Goal: Task Accomplishment & Management: Complete application form

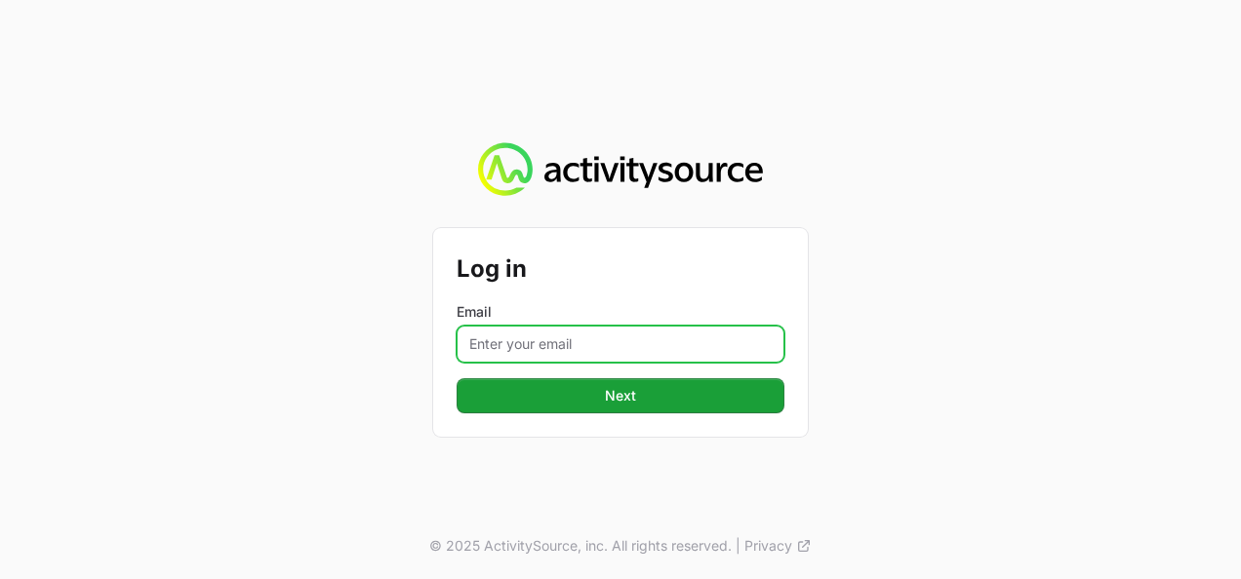
click at [536, 348] on input "Email" at bounding box center [621, 344] width 328 height 37
type input "[PERSON_NAME][EMAIL_ADDRESS][DOMAIN_NAME]"
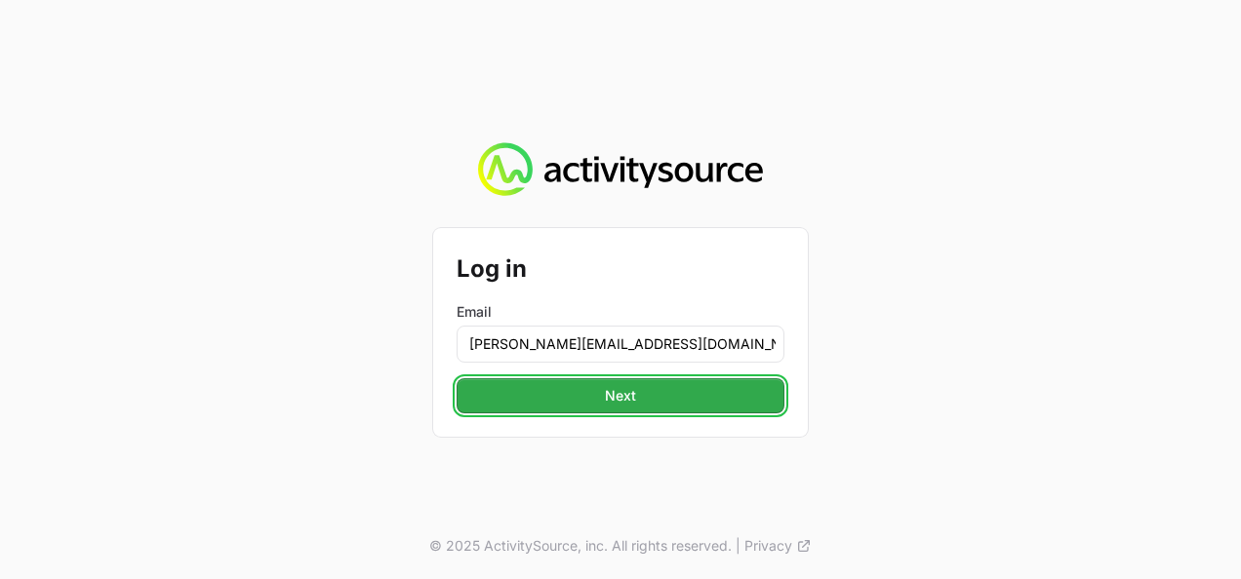
click at [579, 394] on button "Next" at bounding box center [621, 396] width 328 height 35
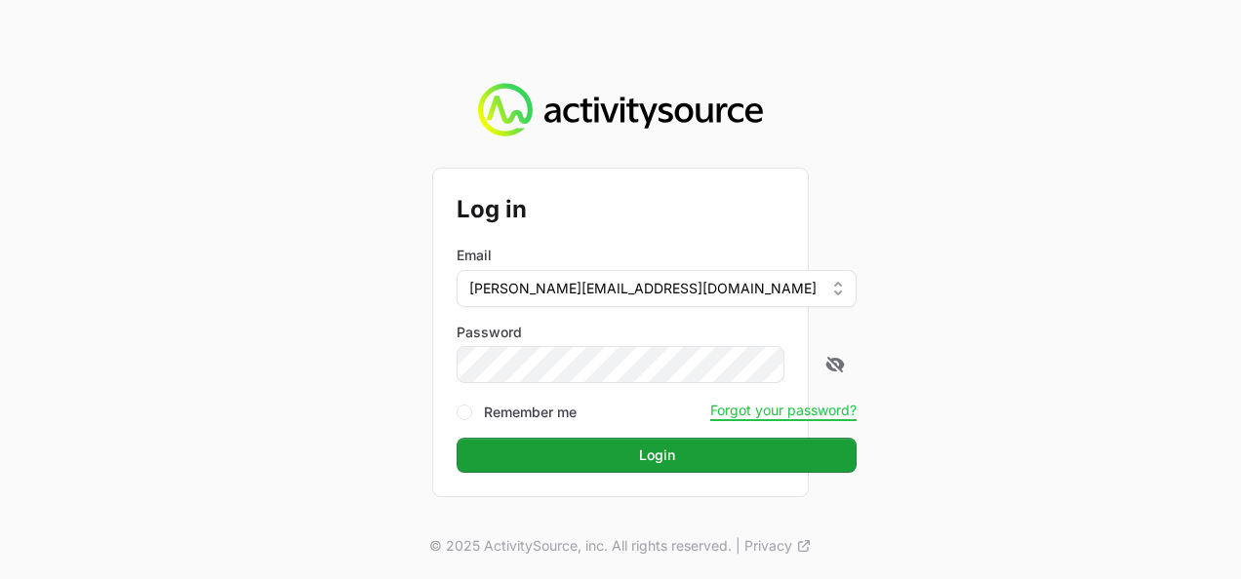
click at [457, 438] on button "Login" at bounding box center [657, 455] width 400 height 35
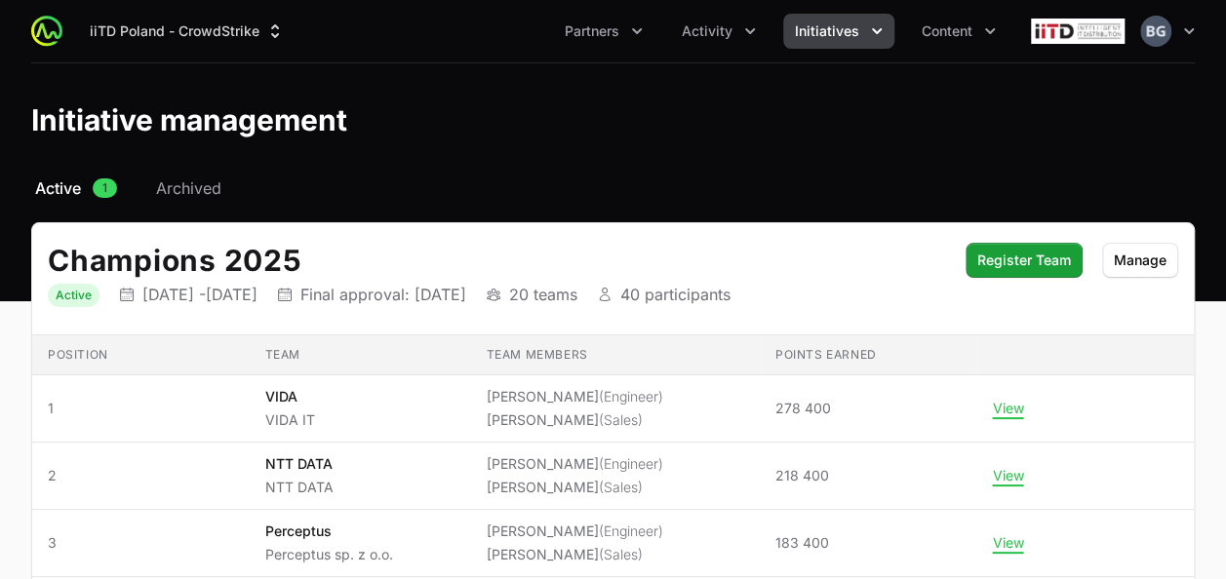
click at [851, 31] on span "Initiatives" at bounding box center [827, 31] width 64 height 20
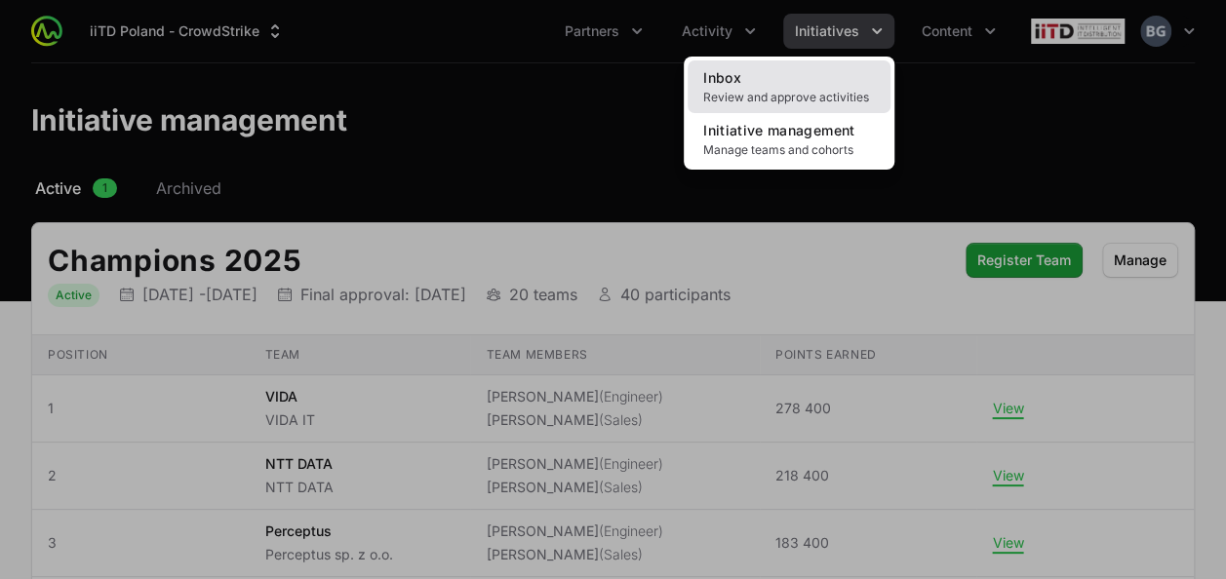
click at [847, 69] on link "Inbox Review and approve activities" at bounding box center [789, 86] width 203 height 53
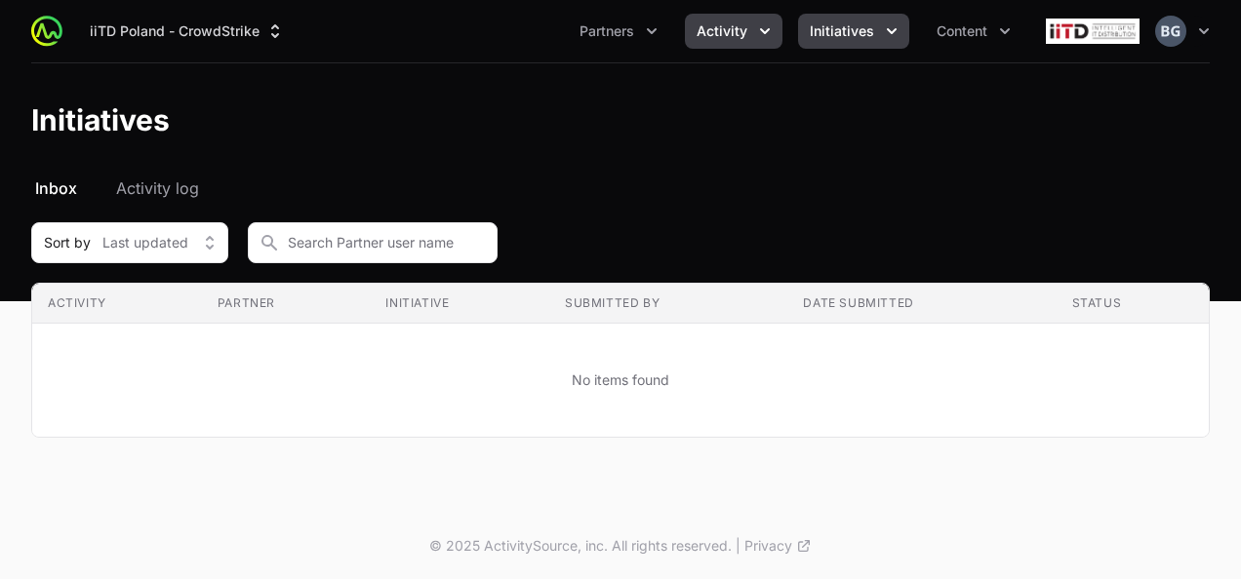
click at [741, 26] on span "Activity" at bounding box center [722, 31] width 51 height 20
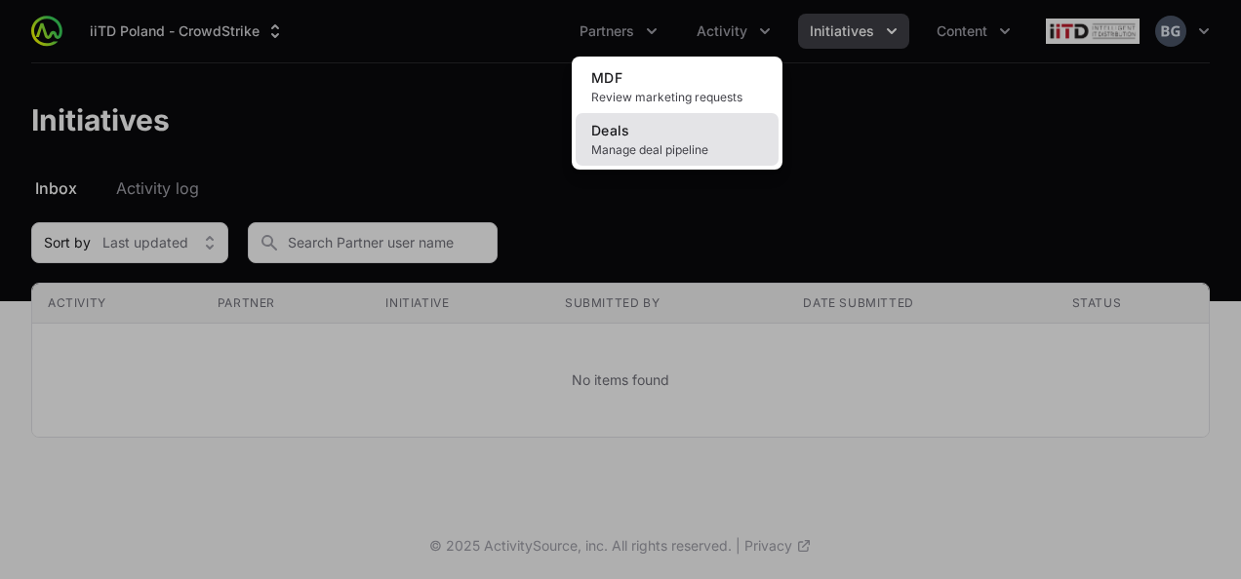
click at [716, 127] on link "Deals Manage deal pipeline" at bounding box center [677, 139] width 203 height 53
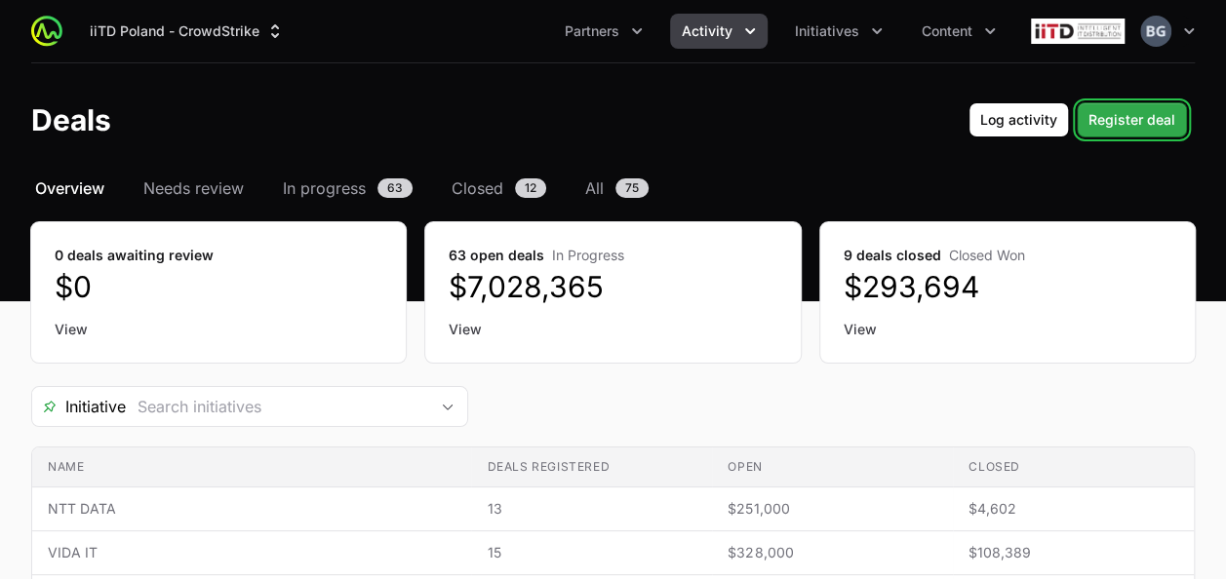
click at [1155, 119] on span "Register deal" at bounding box center [1132, 119] width 87 height 23
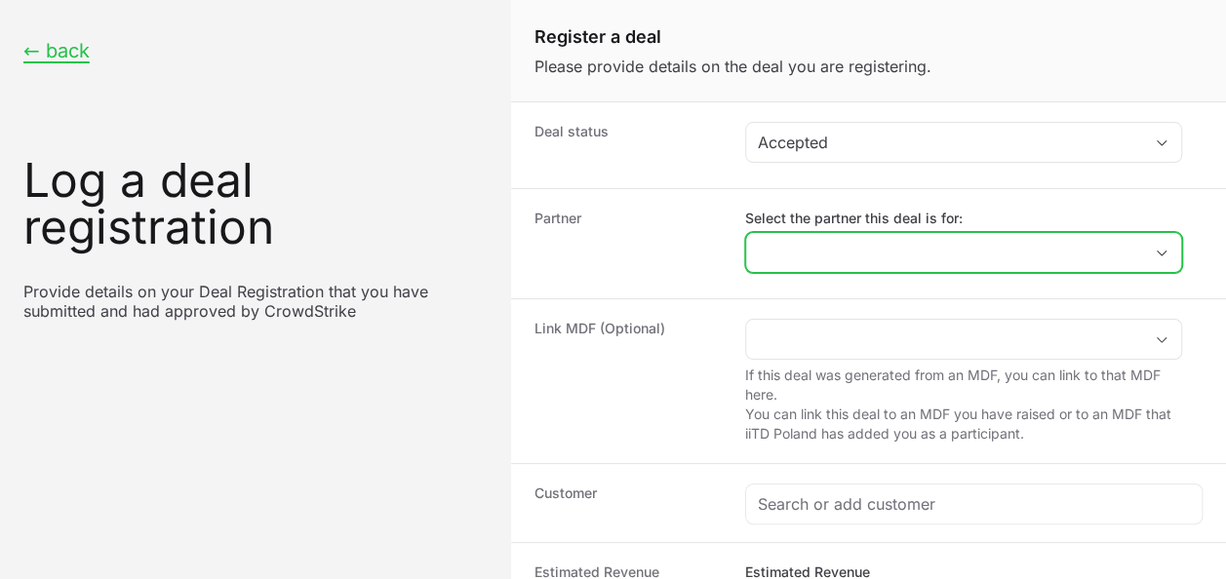
click at [888, 259] on input "Select the partner this deal is for:" at bounding box center [944, 252] width 396 height 39
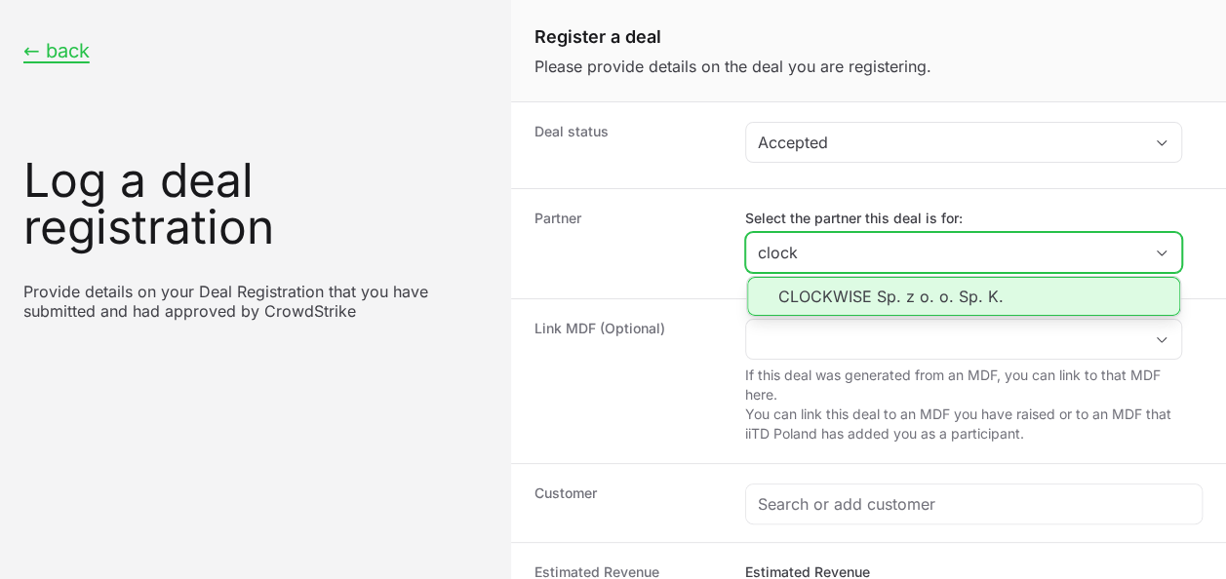
click at [896, 289] on li "CLOCKWISE Sp. z o. o. Sp. K." at bounding box center [963, 296] width 433 height 39
type input "CLOCKWISE Sp. z o. o. Sp. K."
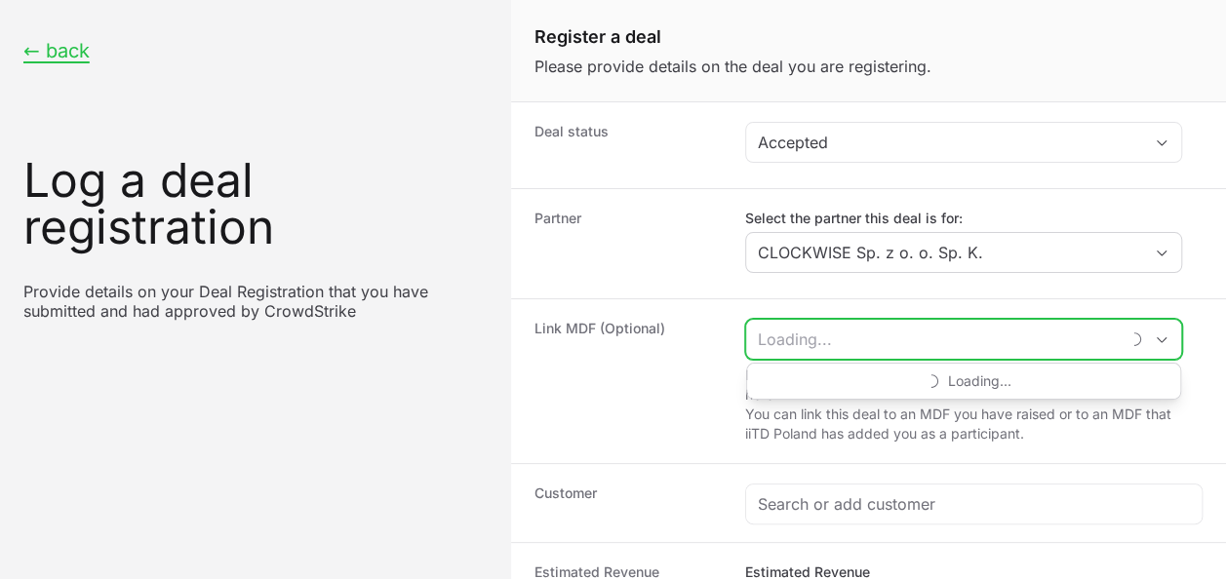
click at [884, 328] on input "Create activity form" at bounding box center [932, 339] width 373 height 39
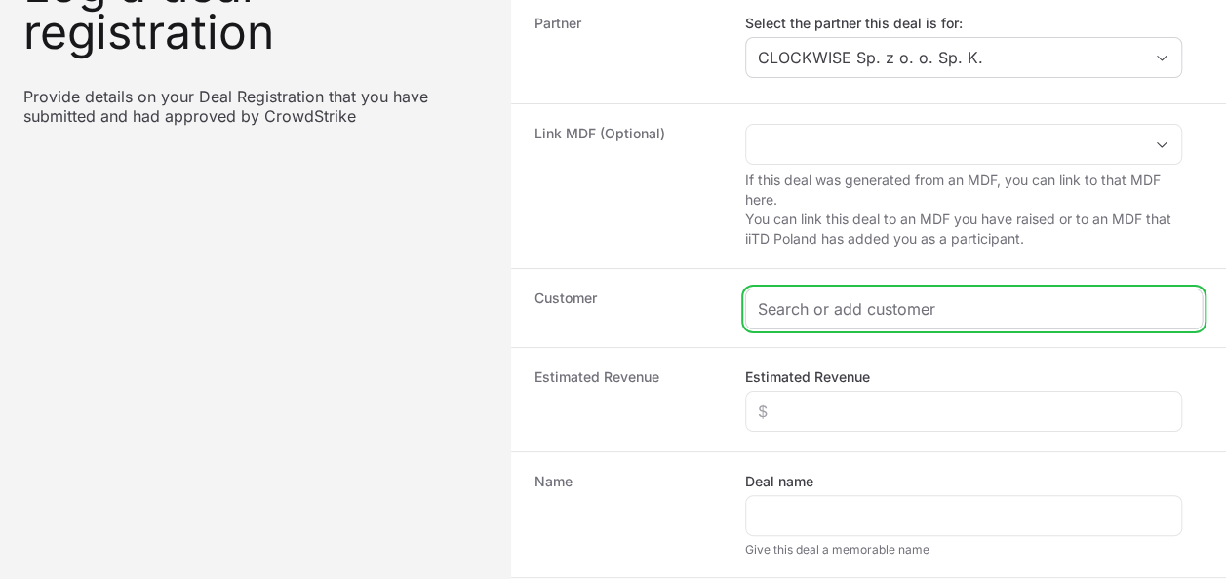
click at [798, 298] on input "Create activity form" at bounding box center [974, 309] width 432 height 23
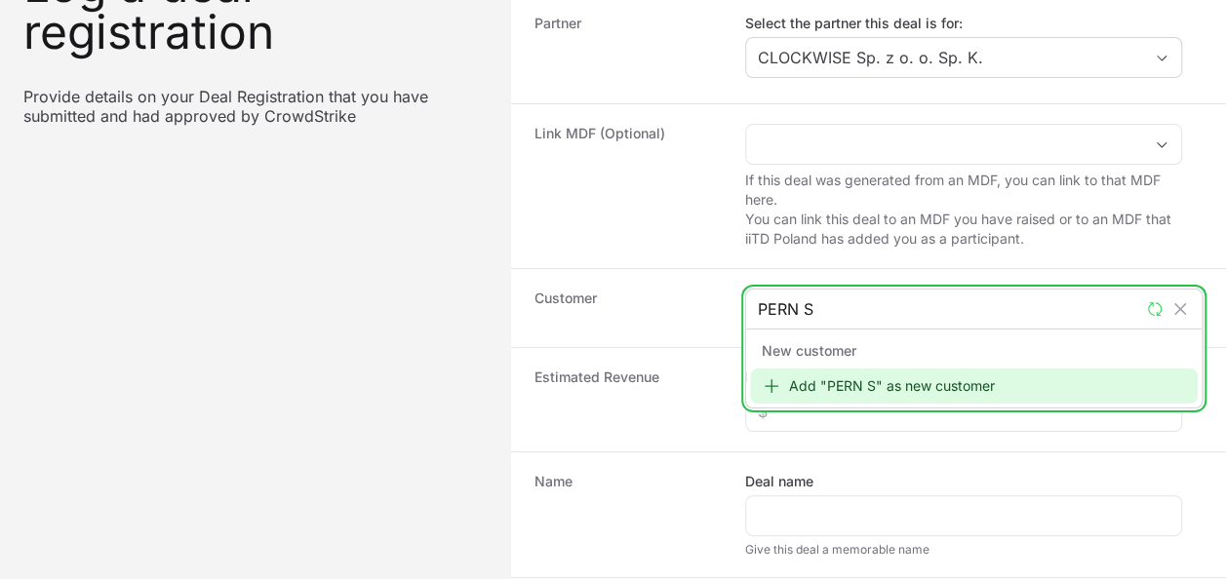
type input "PERN SA"
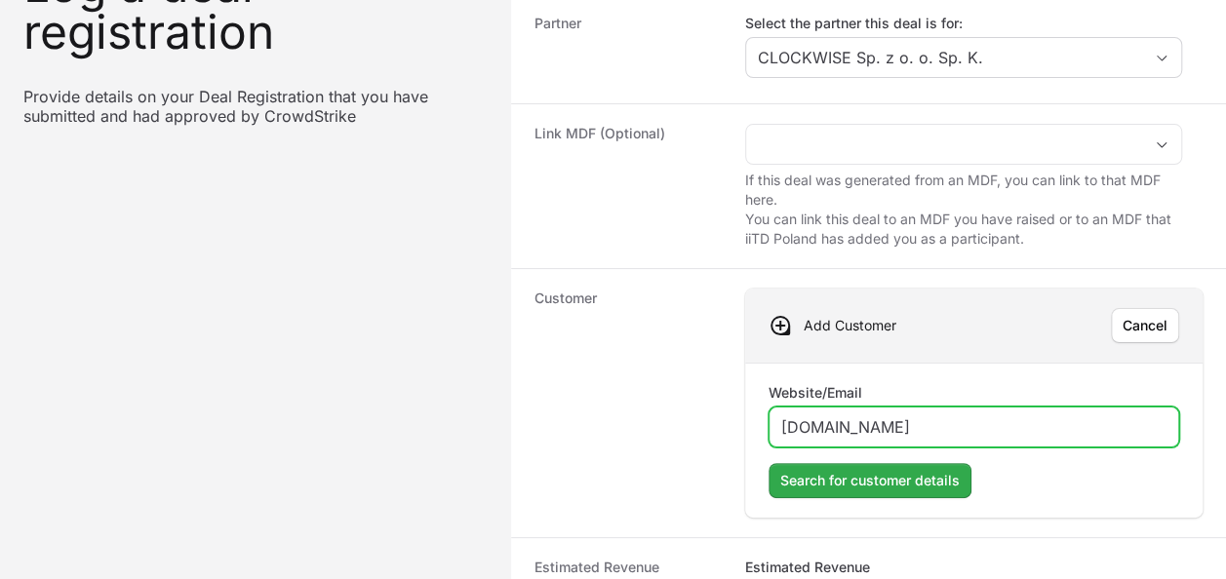
type input "[DOMAIN_NAME]"
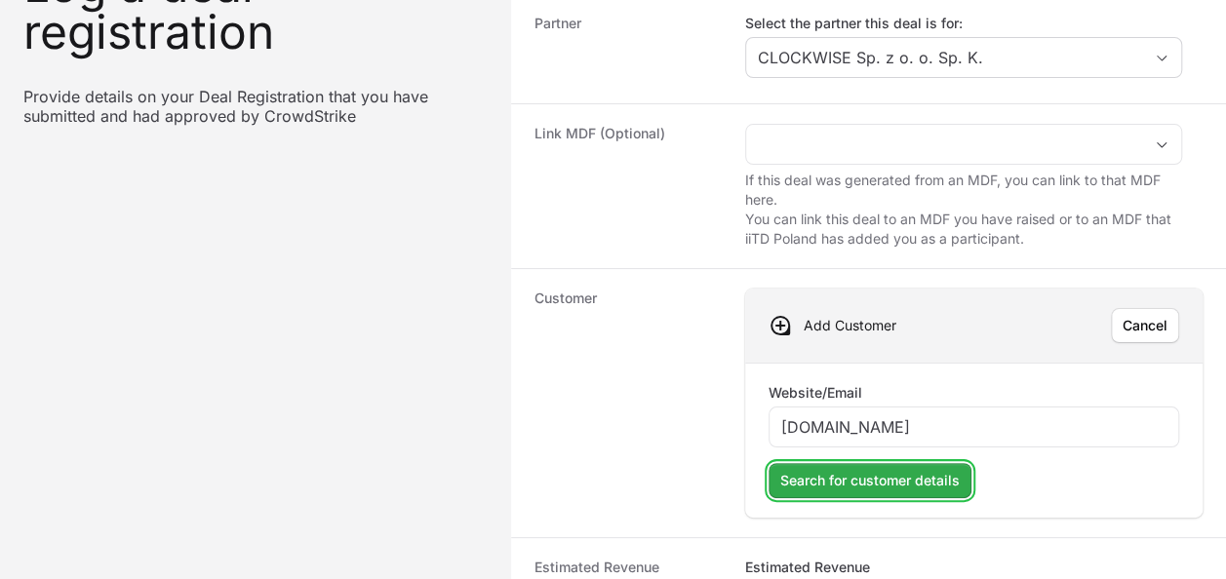
click at [926, 491] on button "Search for customer details" at bounding box center [870, 480] width 203 height 35
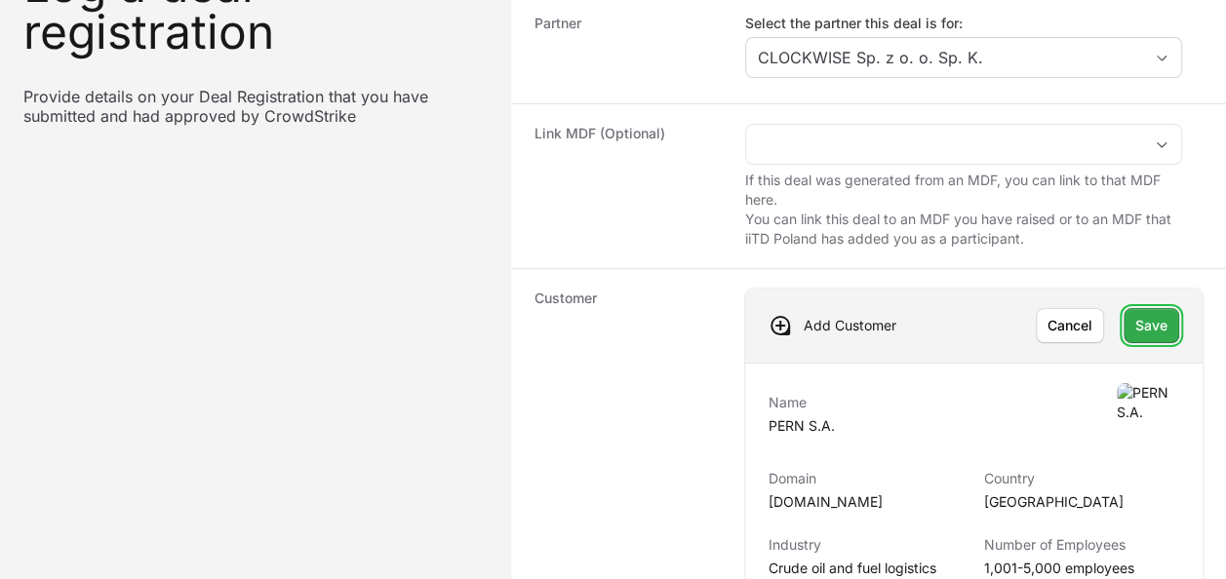
click at [1153, 326] on span "Save" at bounding box center [1152, 325] width 32 height 23
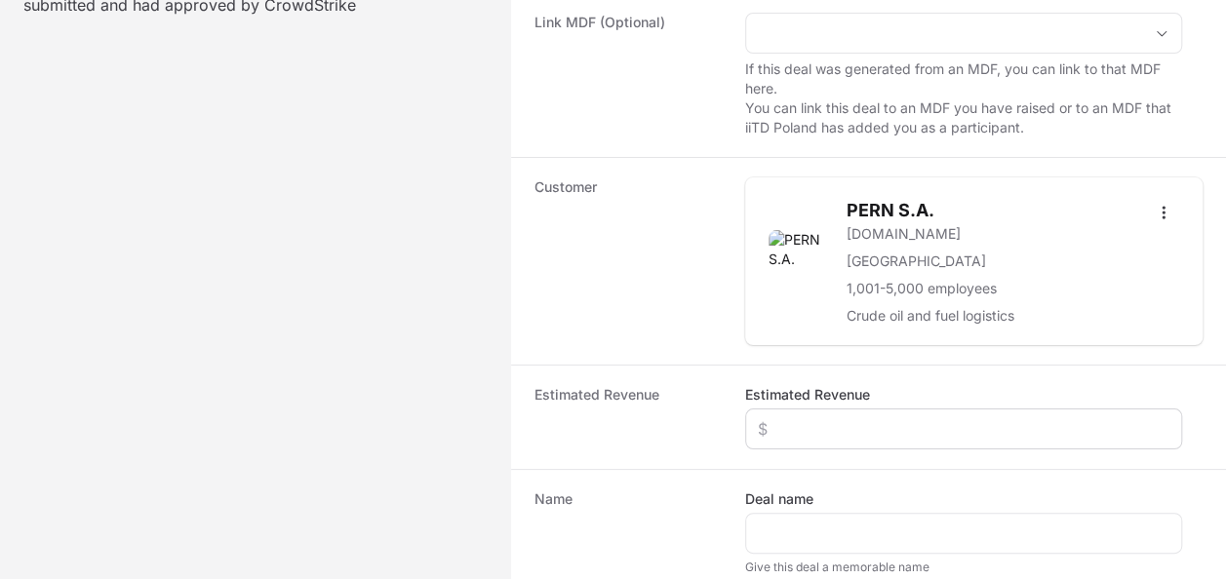
scroll to position [390, 0]
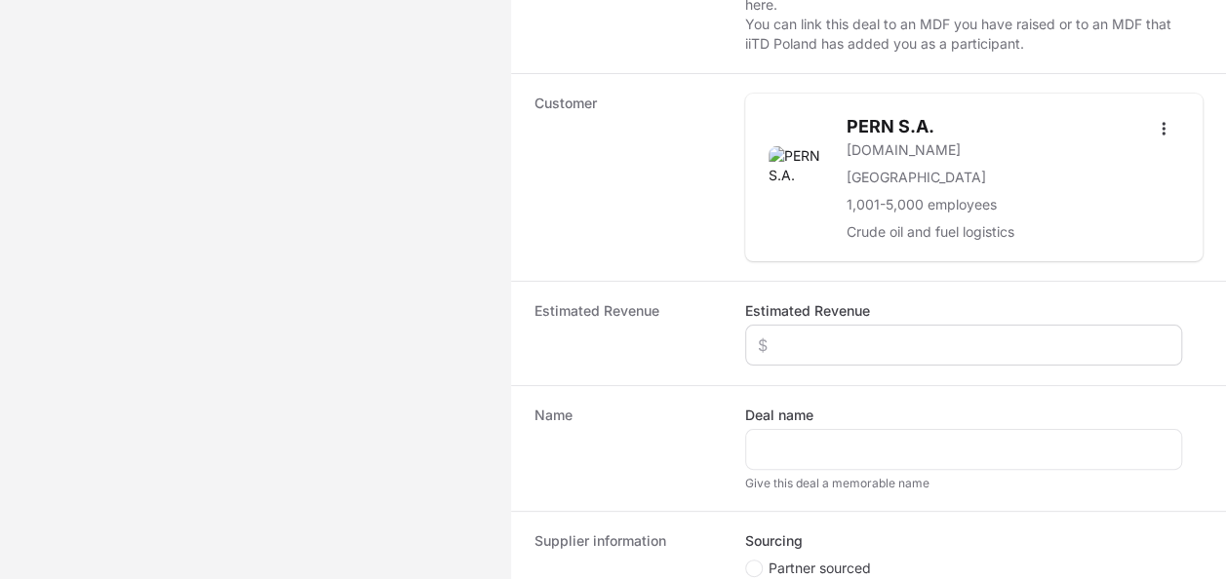
click at [825, 353] on div "Create activity form" at bounding box center [963, 345] width 437 height 41
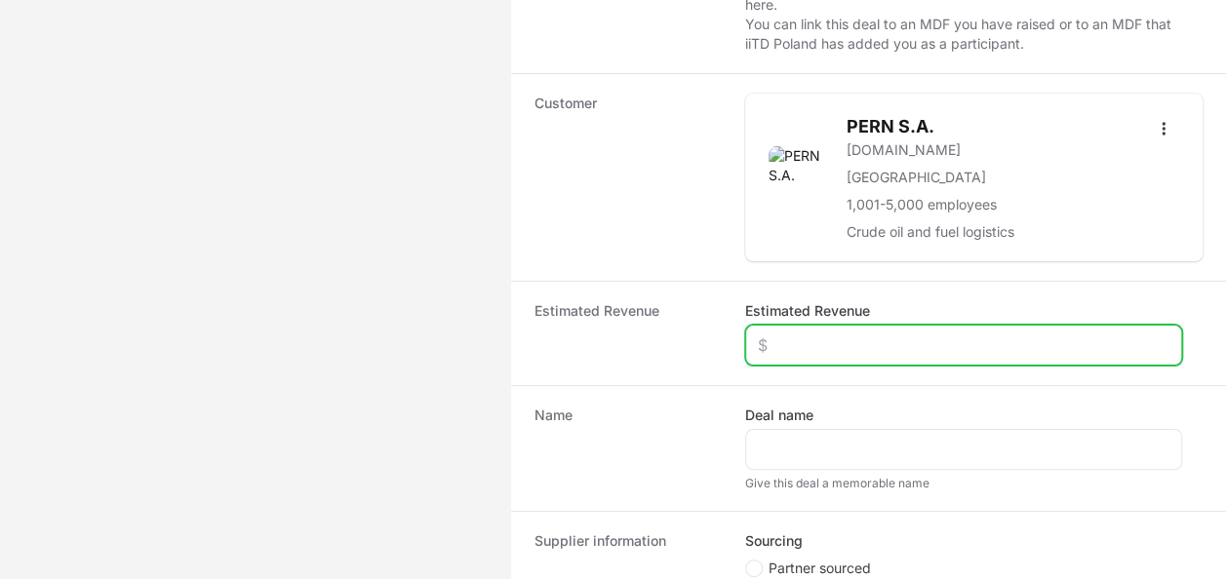
click at [841, 341] on input "Estimated Revenue" at bounding box center [964, 345] width 412 height 23
type input "$50,000"
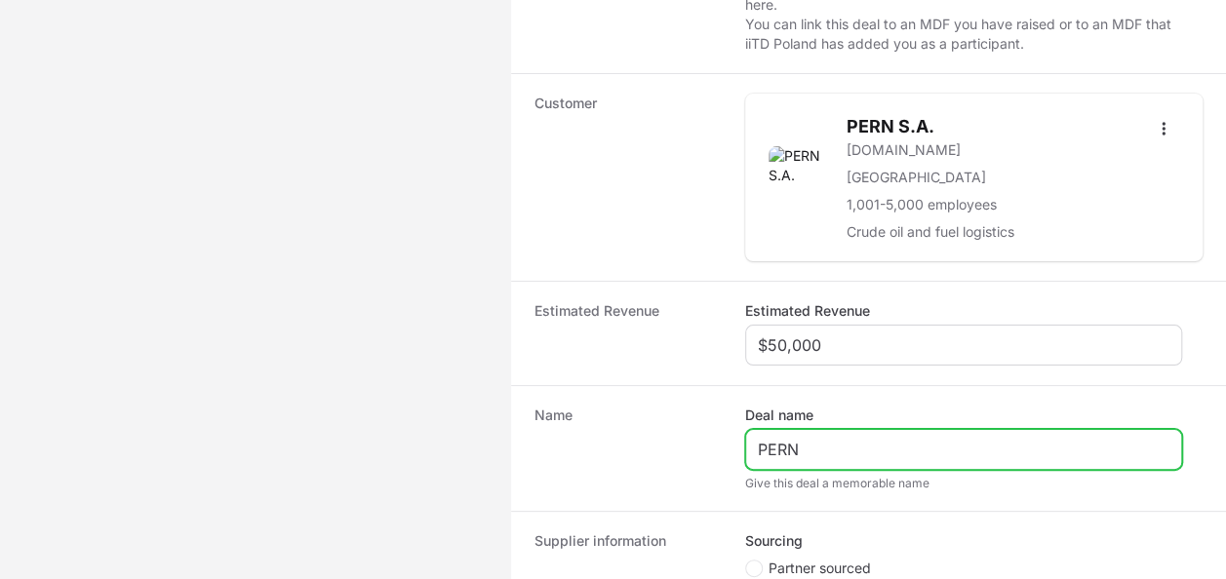
type input "PERN"
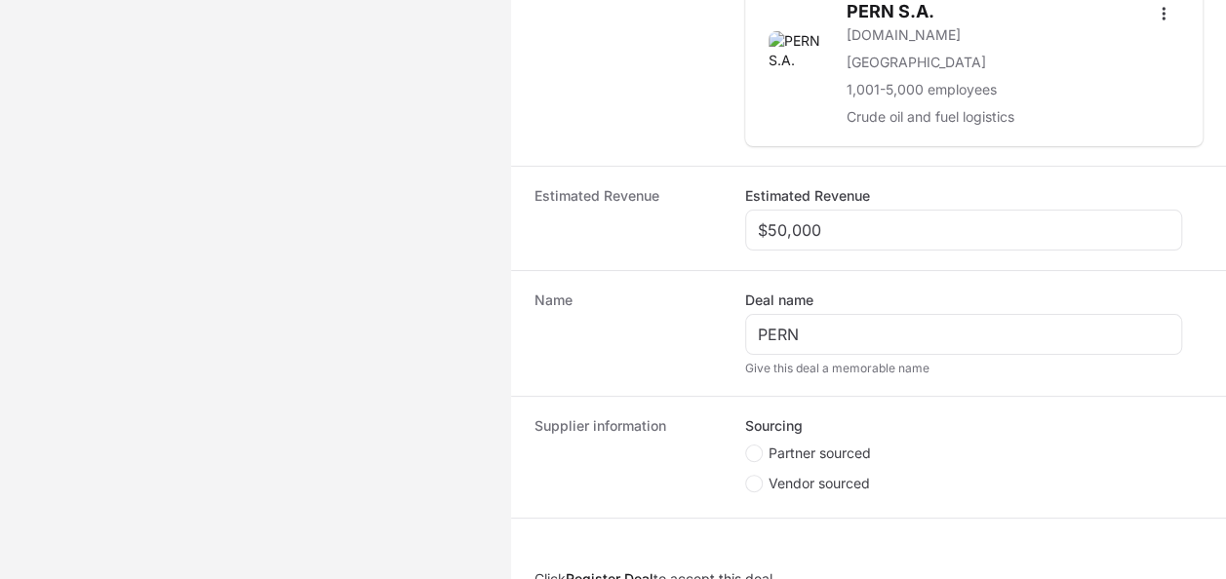
scroll to position [576, 0]
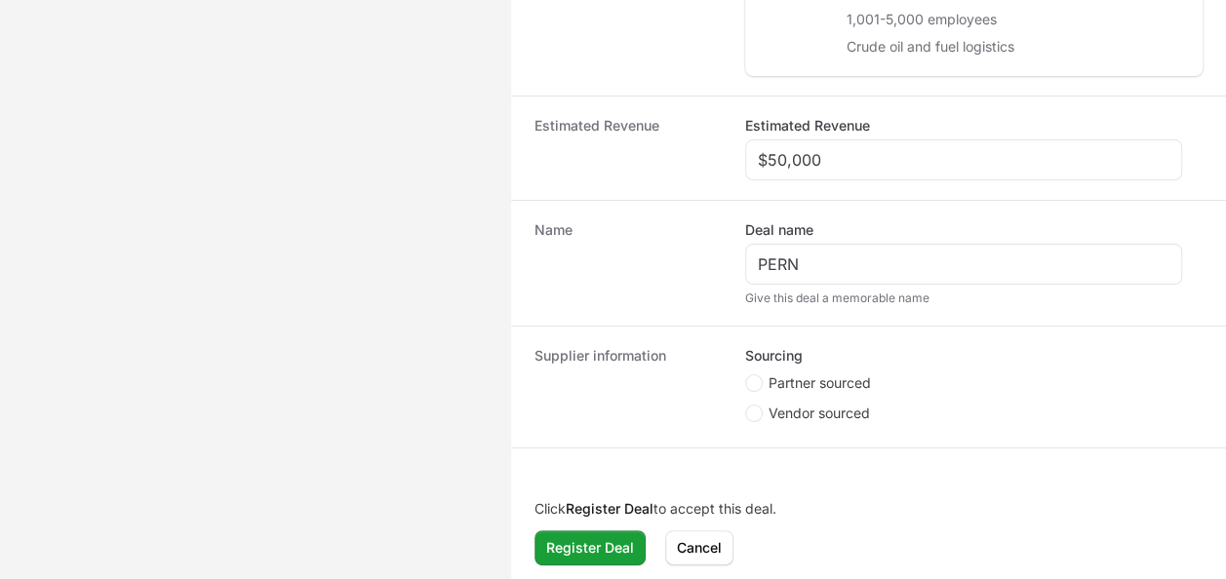
click at [849, 383] on span "Partner sourced" at bounding box center [820, 384] width 102 height 20
click at [747, 377] on input "Partner sourced" at bounding box center [746, 376] width 2 height 2
radio input "true"
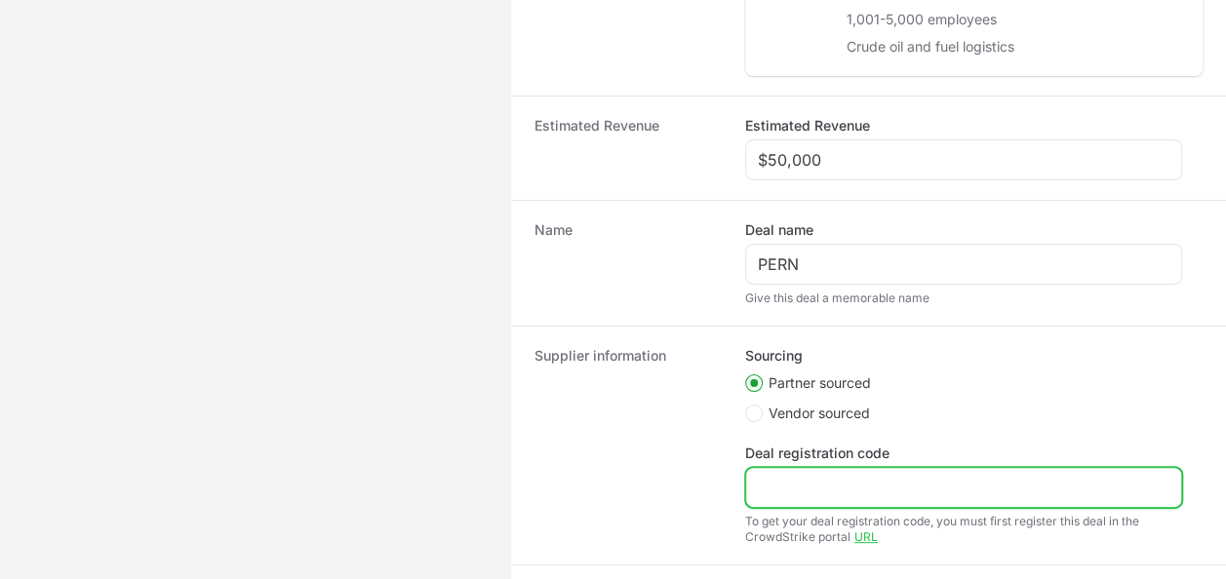
click at [819, 479] on input "Deal registration code" at bounding box center [964, 487] width 412 height 23
click at [791, 487] on input "Deal registration code" at bounding box center [964, 487] width 412 height 23
click at [788, 488] on input "Deal registration code" at bounding box center [964, 487] width 412 height 23
click at [867, 491] on input "Deal registration code" at bounding box center [964, 487] width 412 height 23
paste input "DR-efeafc45"
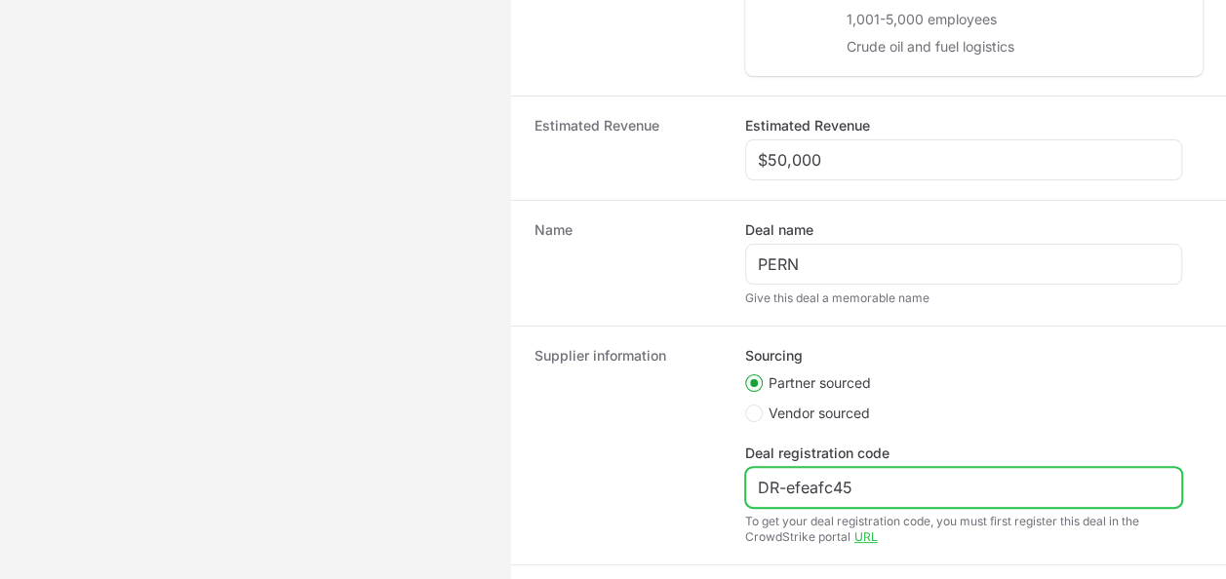
scroll to position [693, 0]
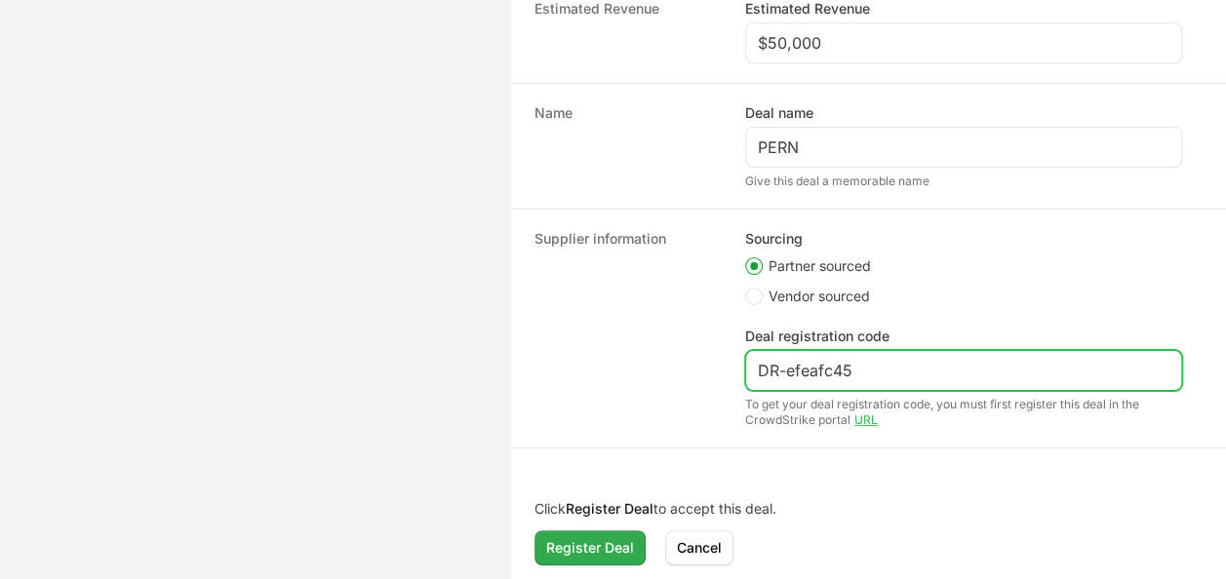
type input "DR-efeafc45"
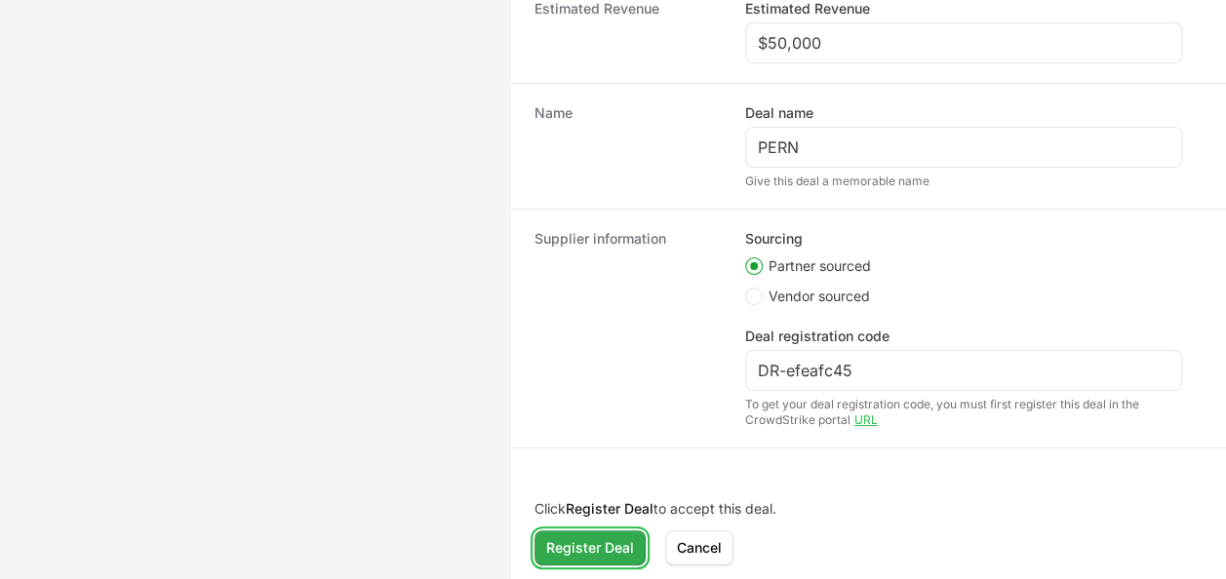
click at [557, 548] on span "Register Deal" at bounding box center [590, 548] width 88 height 23
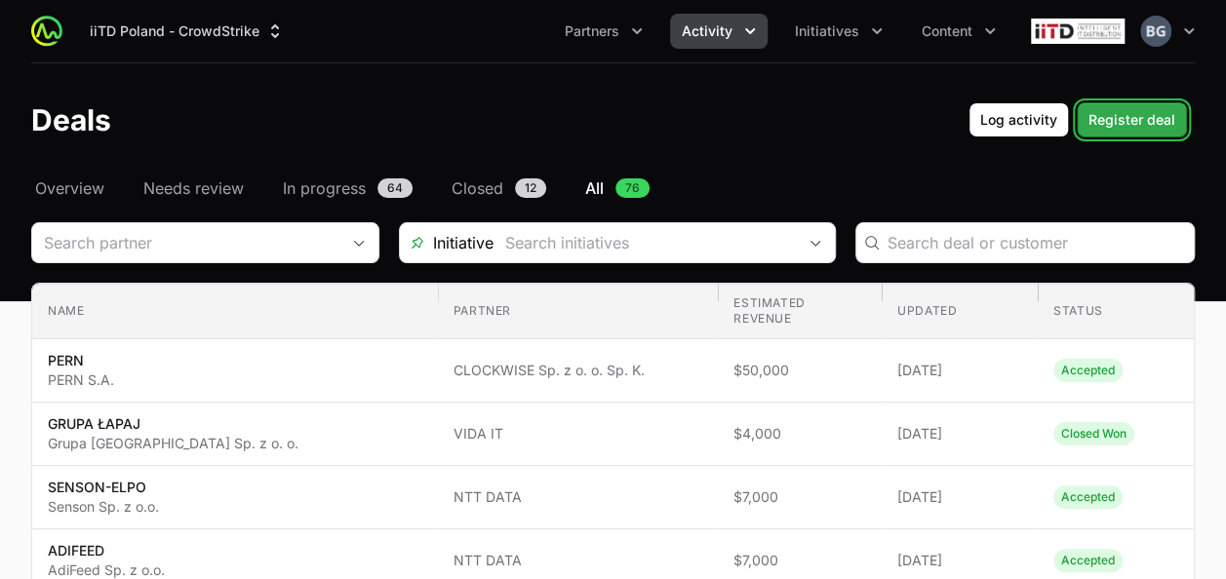
click at [1138, 117] on span "Register deal" at bounding box center [1132, 119] width 87 height 23
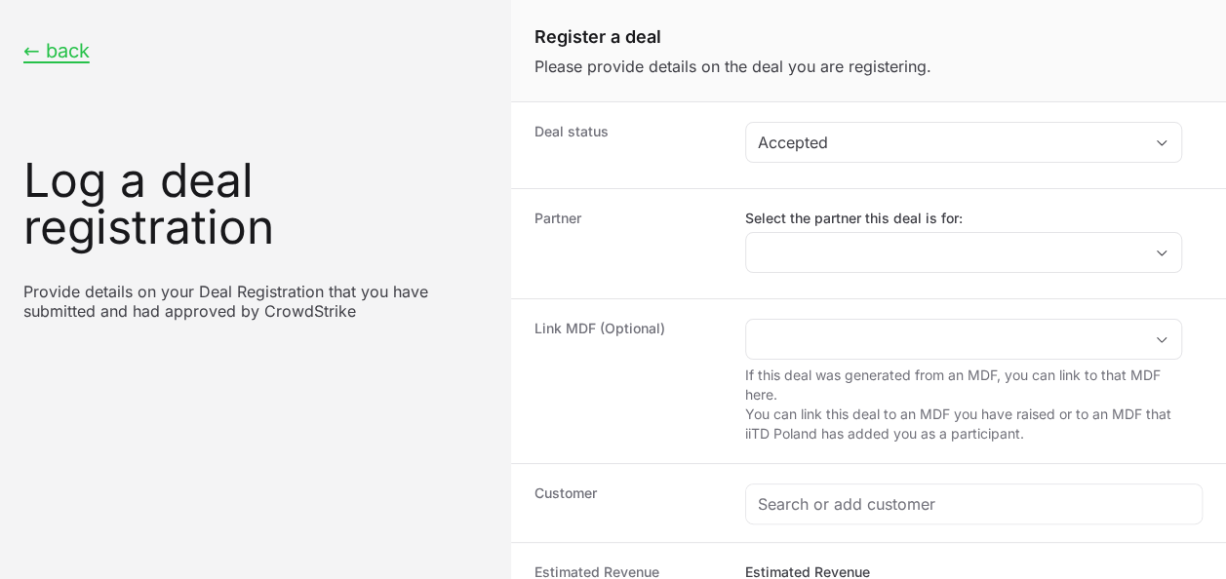
click at [897, 228] on div "Select the partner this deal is for:" at bounding box center [963, 241] width 437 height 64
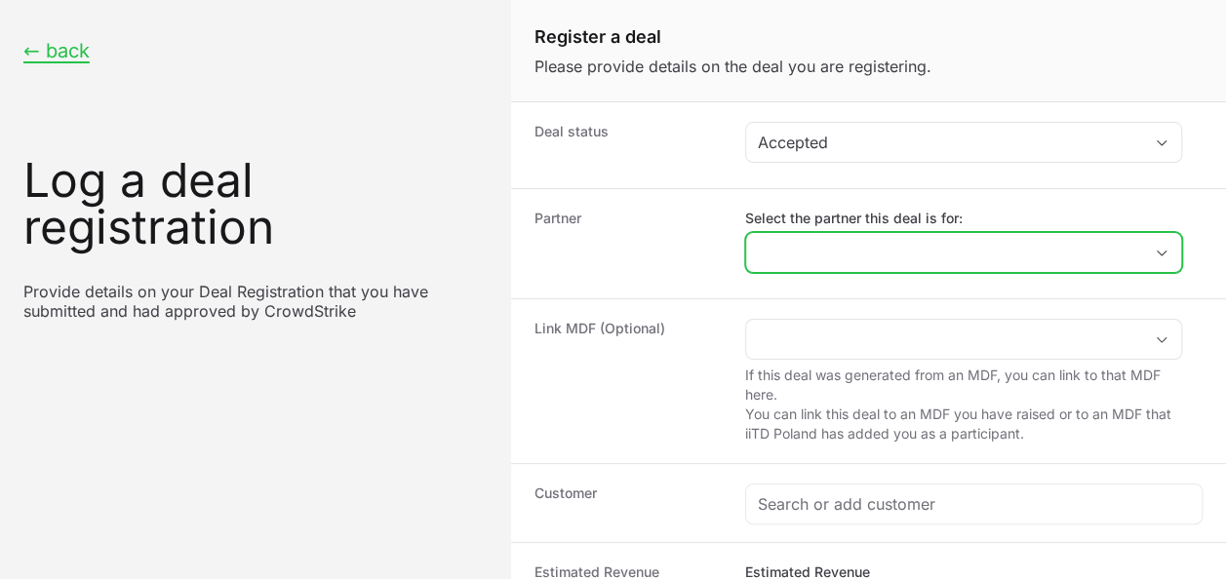
click at [933, 236] on input "Select the partner this deal is for:" at bounding box center [944, 252] width 396 height 39
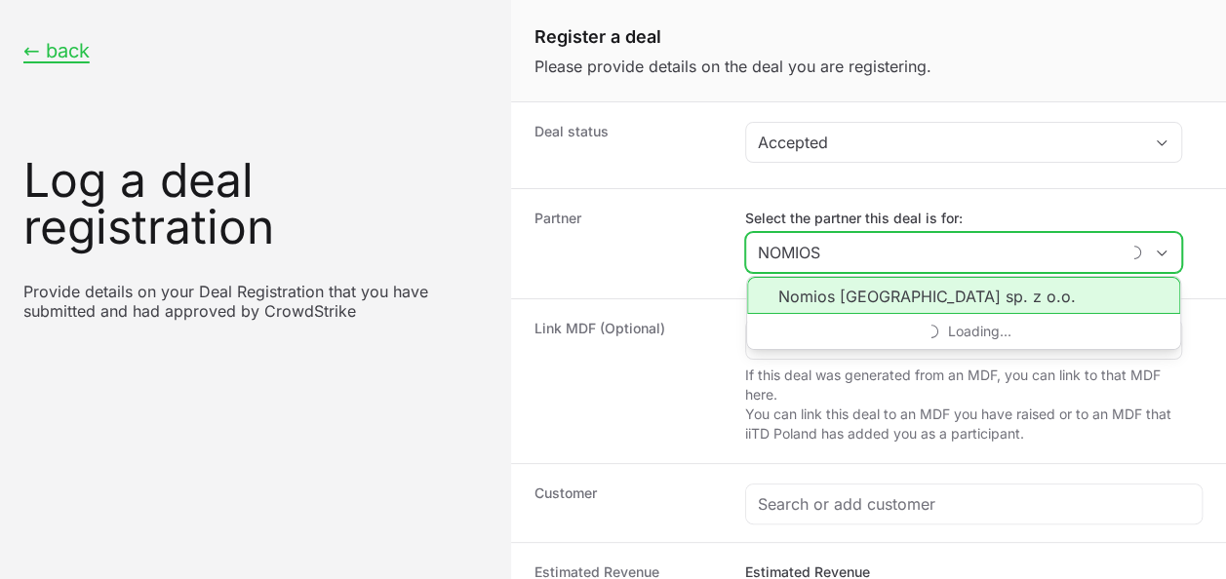
click at [893, 285] on li "Nomios [GEOGRAPHIC_DATA] sp. z o.o." at bounding box center [963, 295] width 433 height 37
type input "Nomios [GEOGRAPHIC_DATA] sp. z o.o."
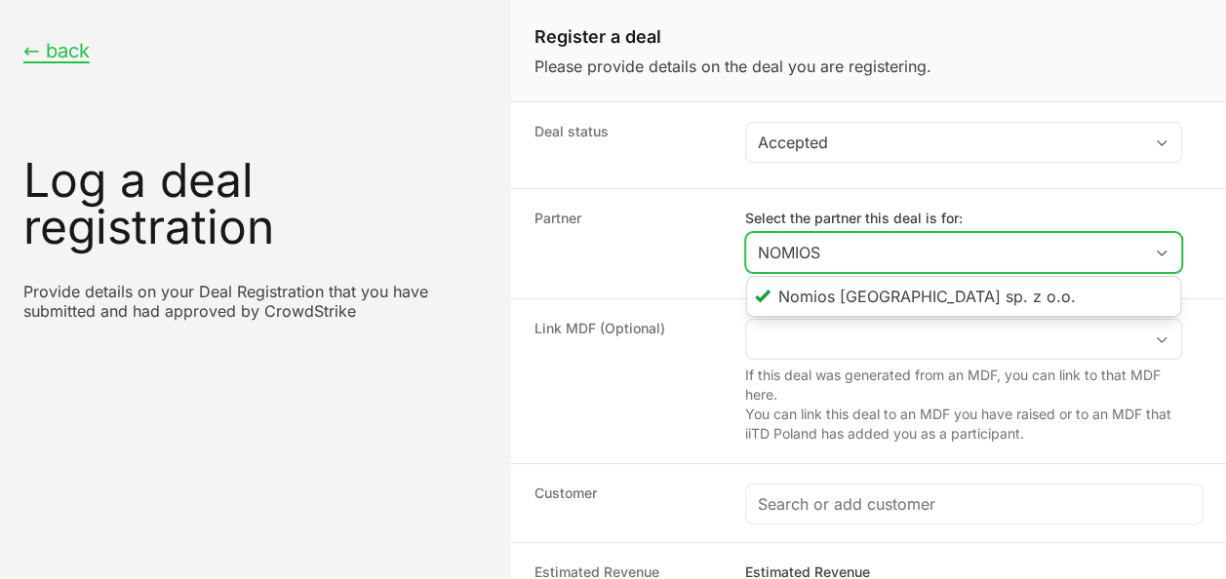
scroll to position [98, 0]
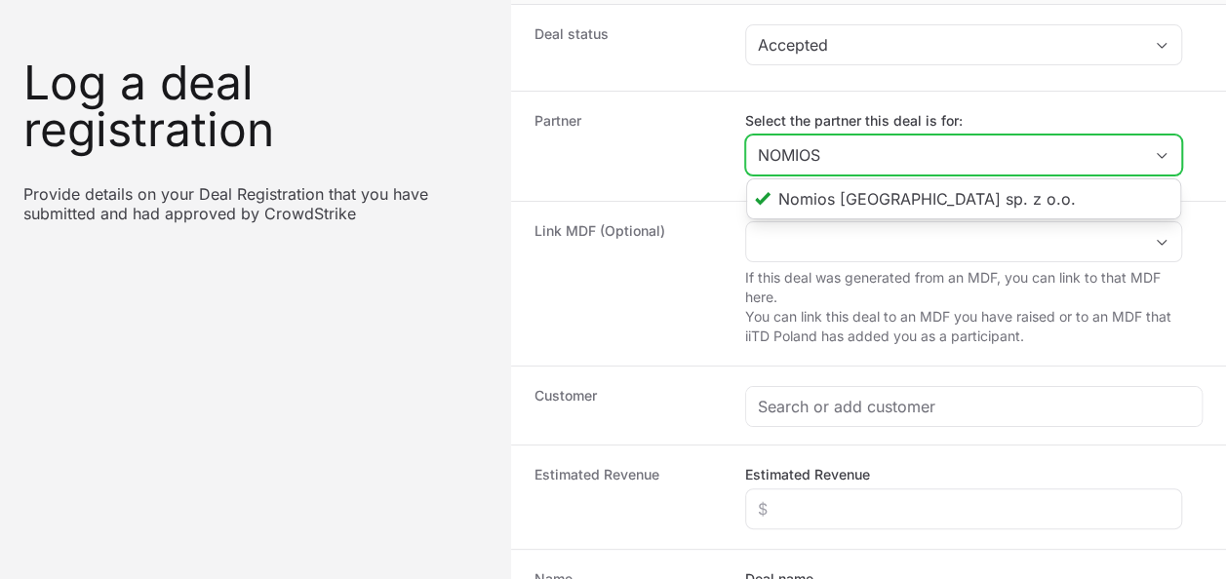
type input "NOMIOS"
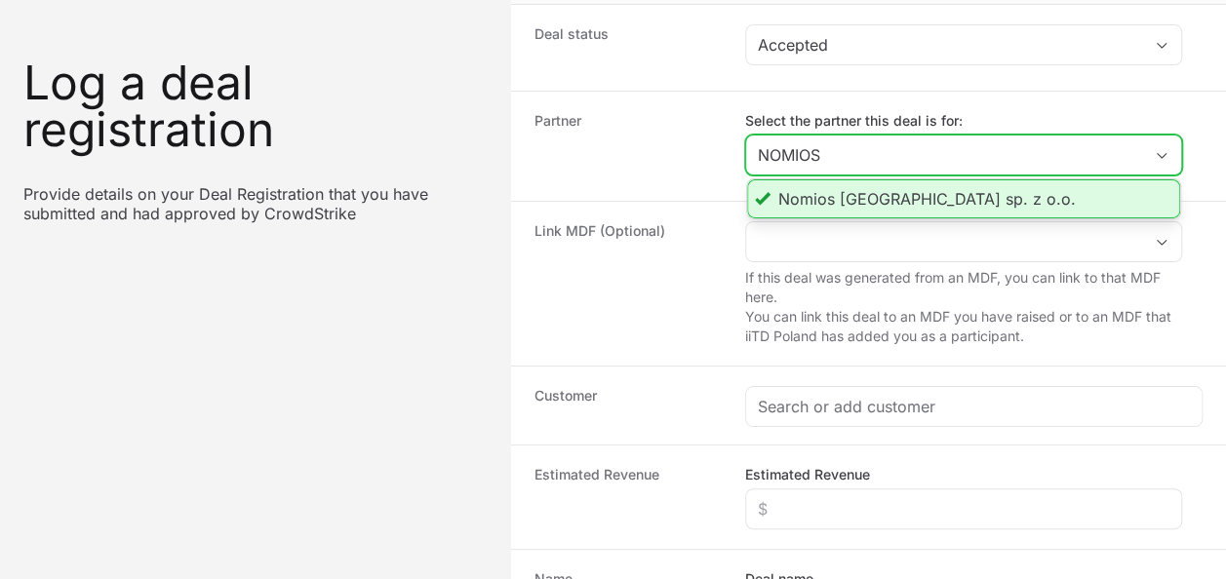
click at [894, 202] on li "Nomios [GEOGRAPHIC_DATA] sp. z o.o." at bounding box center [963, 199] width 433 height 39
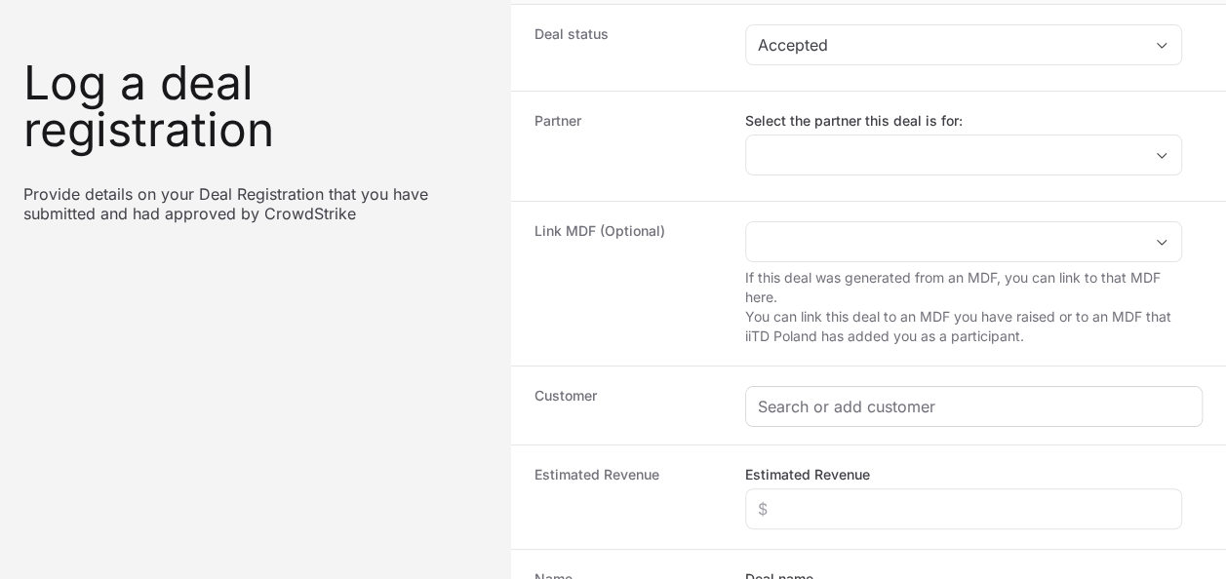
click at [846, 387] on div "Create activity form" at bounding box center [974, 406] width 456 height 39
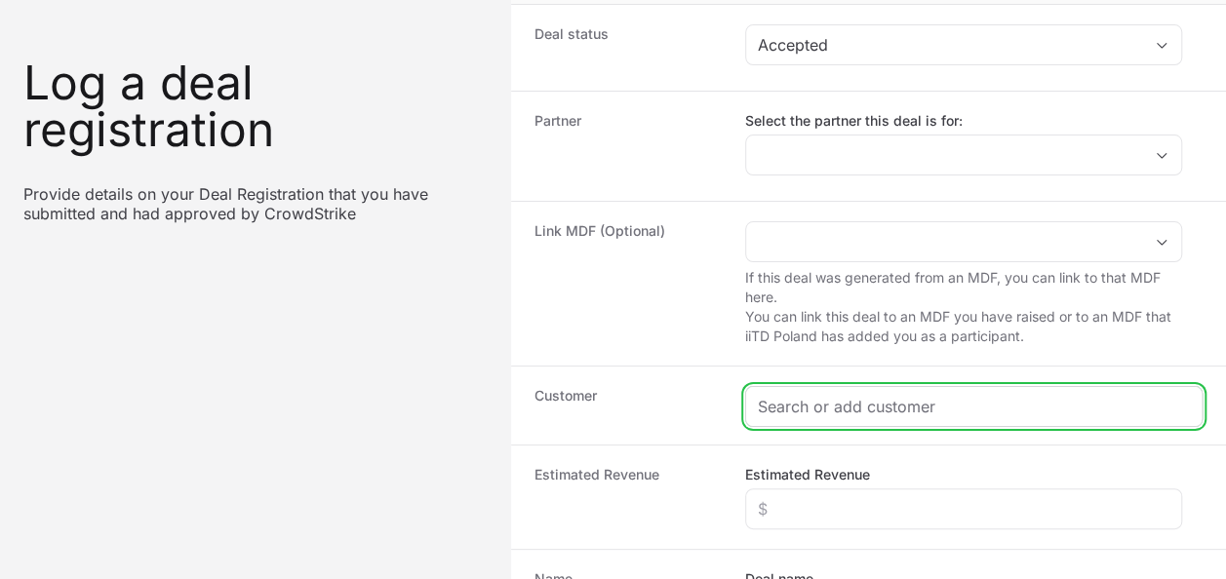
click at [849, 404] on input "Create activity form" at bounding box center [974, 406] width 432 height 23
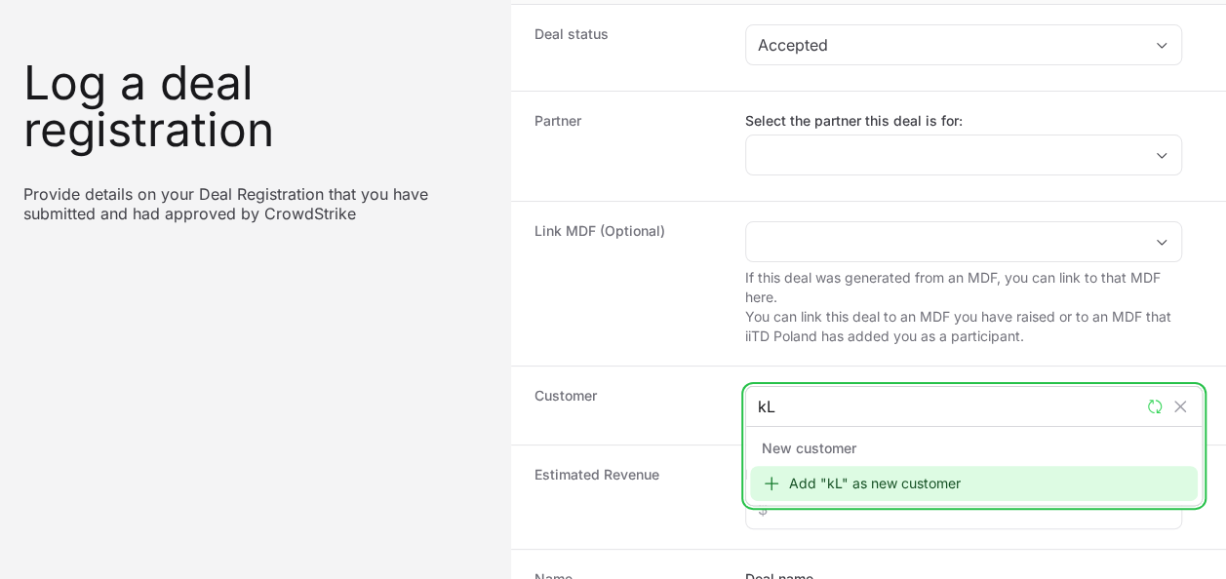
type input "k"
type input "Klinika [PERSON_NAME]"
click at [1036, 467] on div "Add "Klinika [PERSON_NAME]" as new customer" at bounding box center [974, 483] width 448 height 35
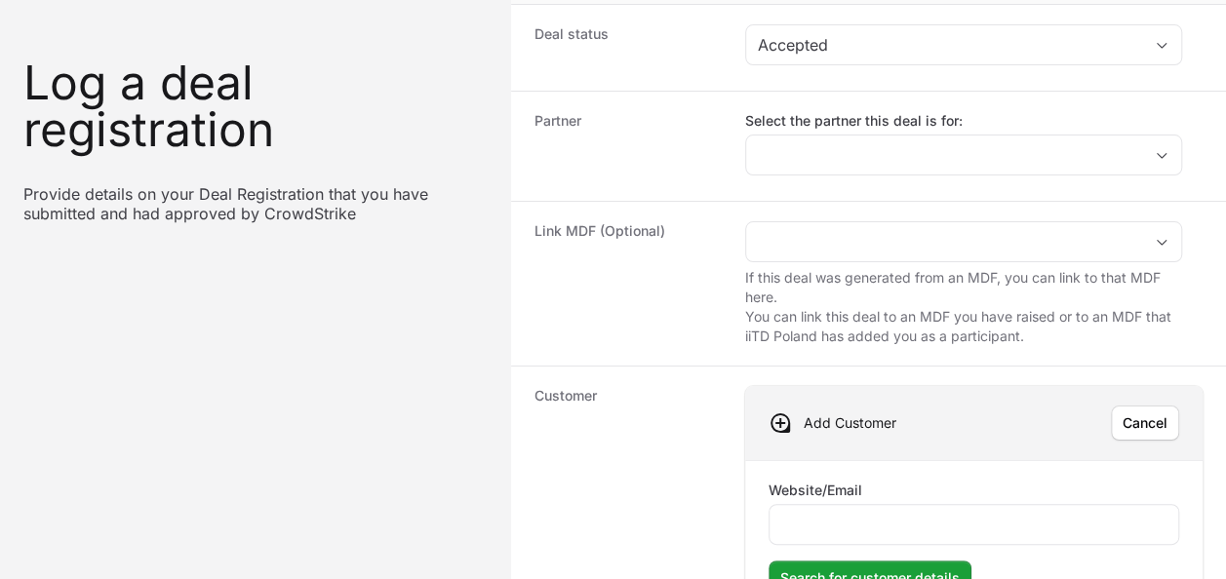
click at [907, 495] on div "Website/Email" at bounding box center [974, 513] width 411 height 64
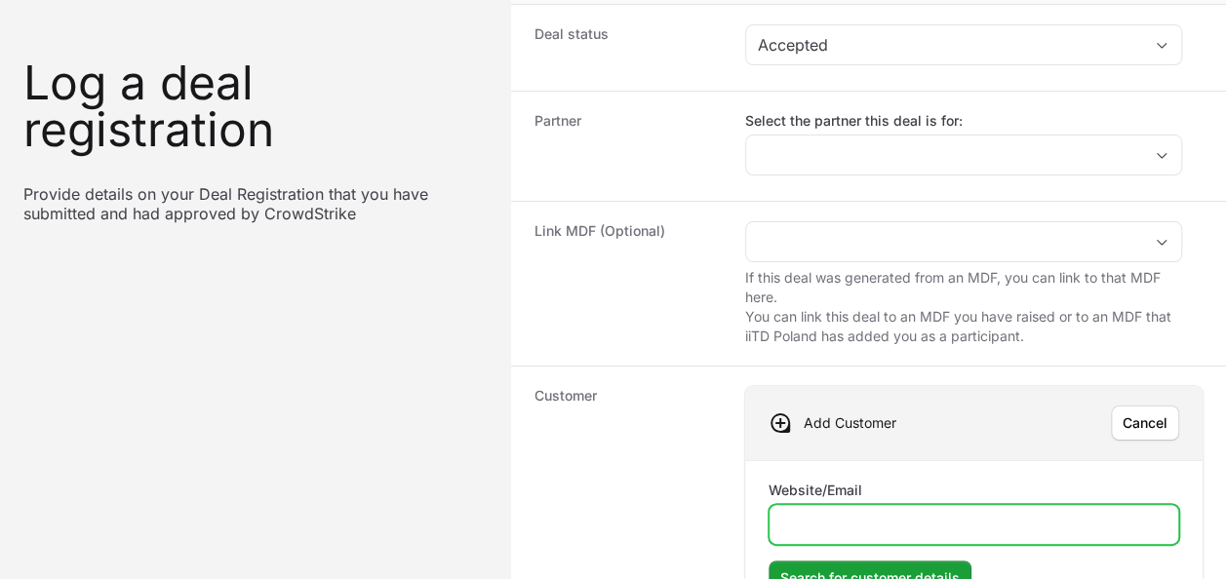
drag, startPoint x: 911, startPoint y: 514, endPoint x: 925, endPoint y: 518, distance: 14.2
click at [911, 515] on input "Website/Email" at bounding box center [973, 524] width 385 height 23
paste input "[DOMAIN_NAME]"
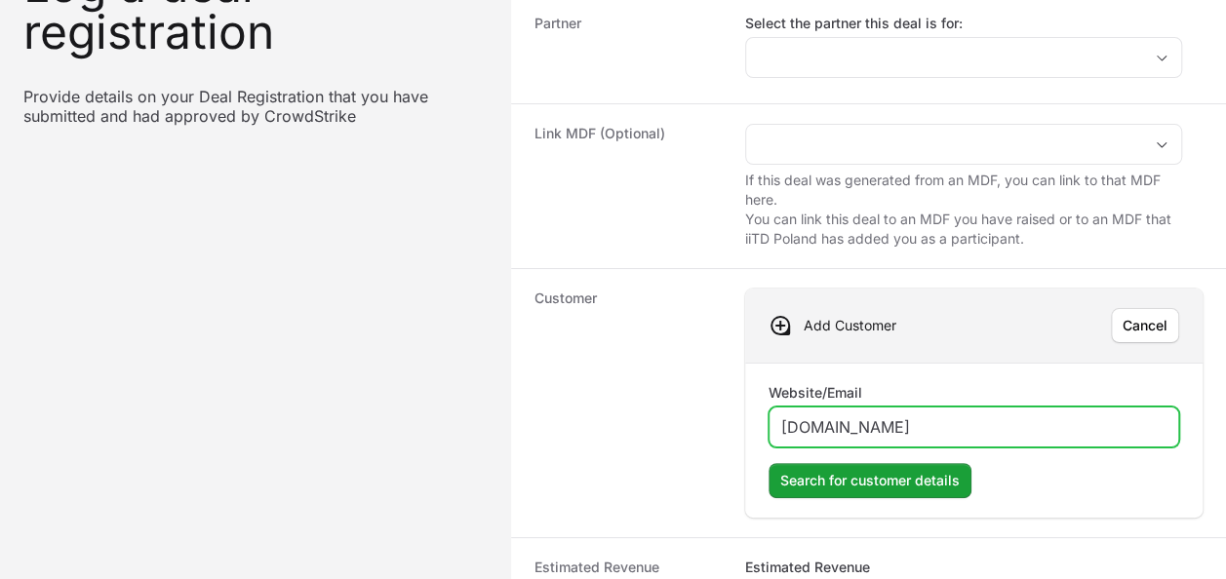
type input "[DOMAIN_NAME]"
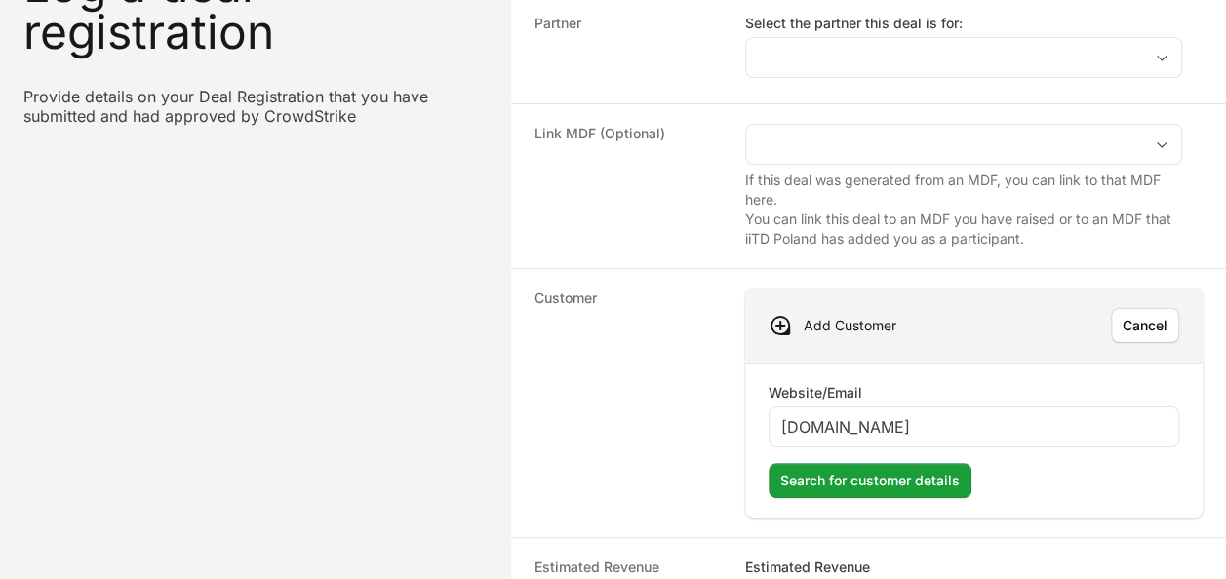
click at [890, 494] on div "Website/Email [DOMAIN_NAME] Search for customer details" at bounding box center [974, 440] width 458 height 155
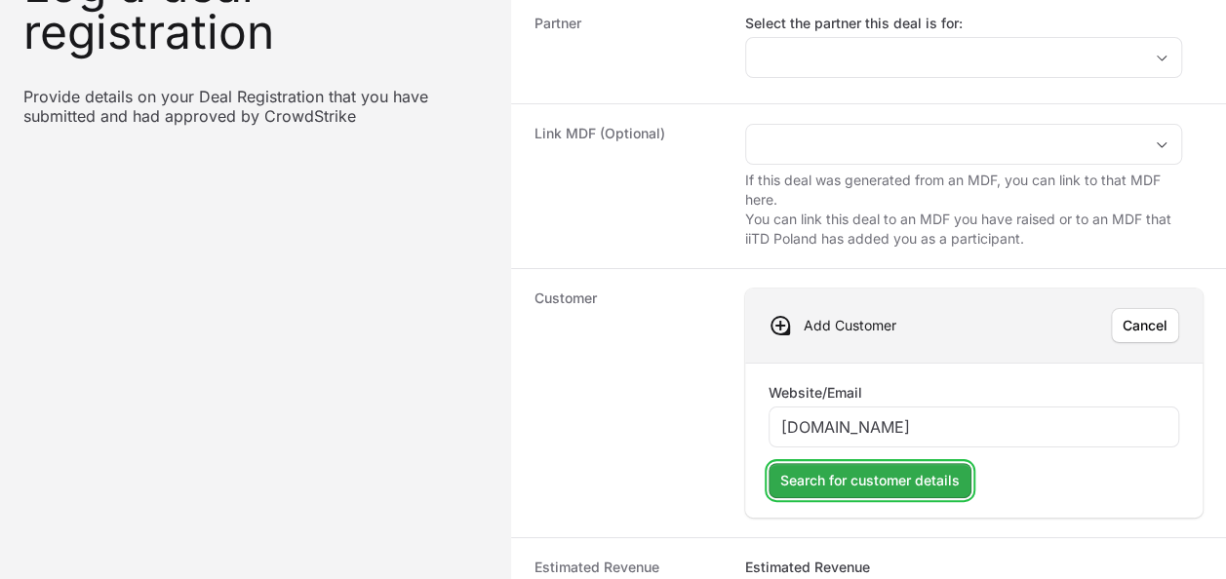
click at [890, 484] on span "Search for customer details" at bounding box center [870, 480] width 180 height 23
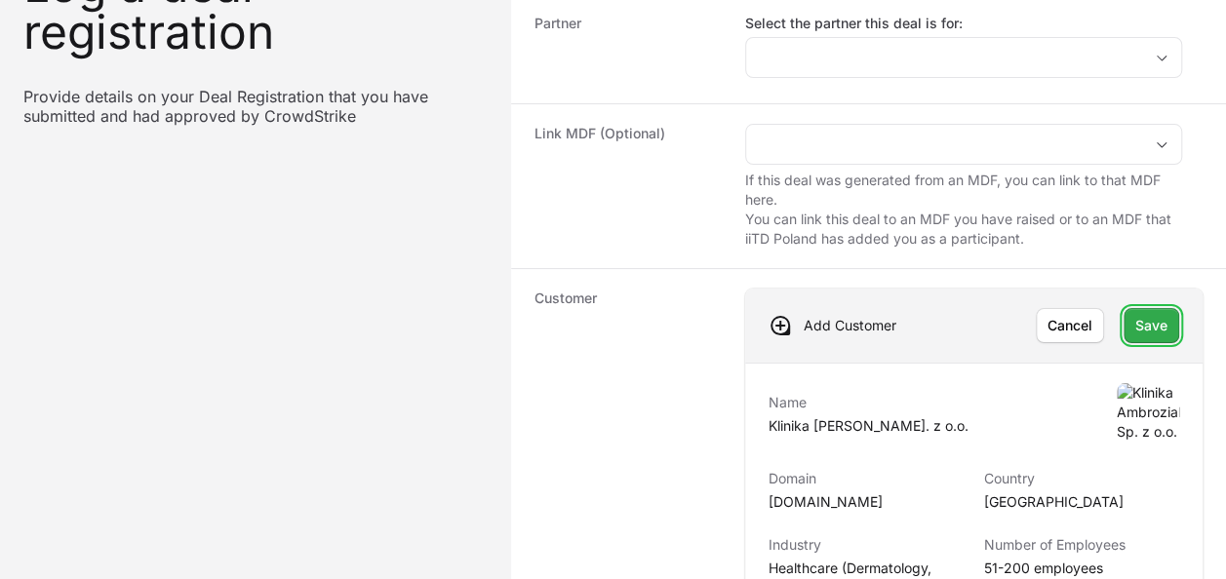
click at [1153, 327] on span "Save" at bounding box center [1152, 325] width 32 height 23
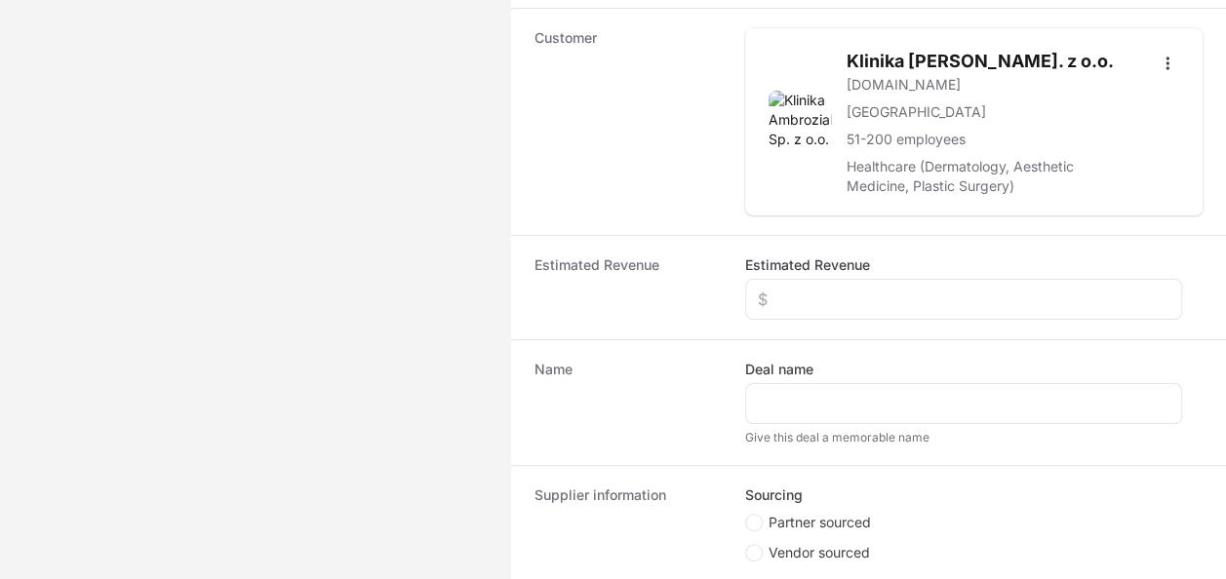
scroll to position [488, 0]
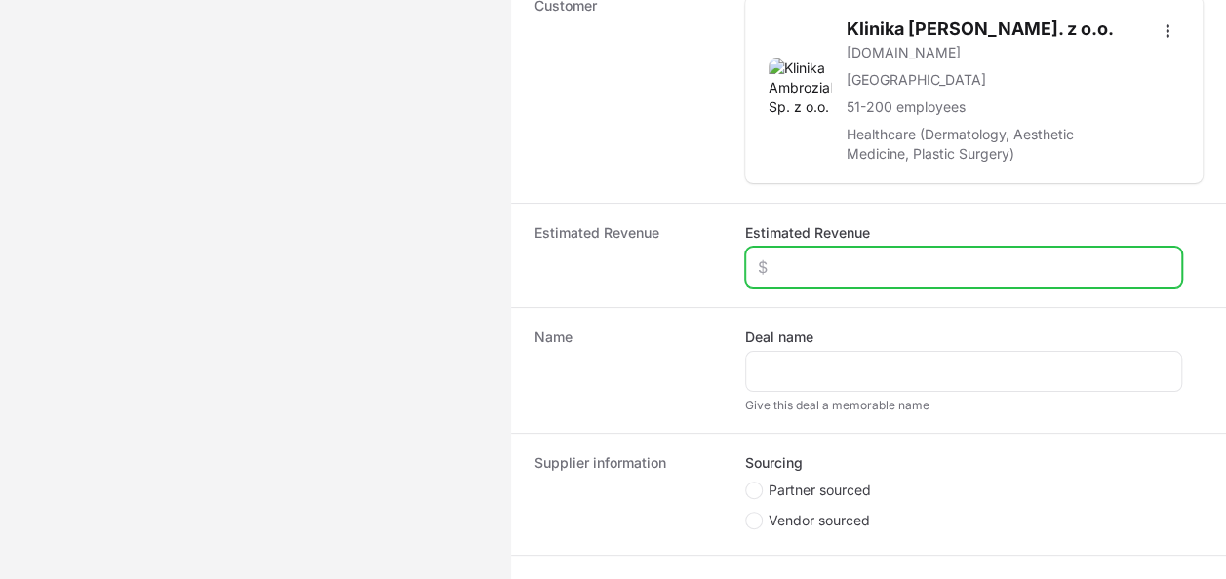
click at [819, 256] on input "Estimated Revenue" at bounding box center [964, 267] width 412 height 23
type input "$15,000"
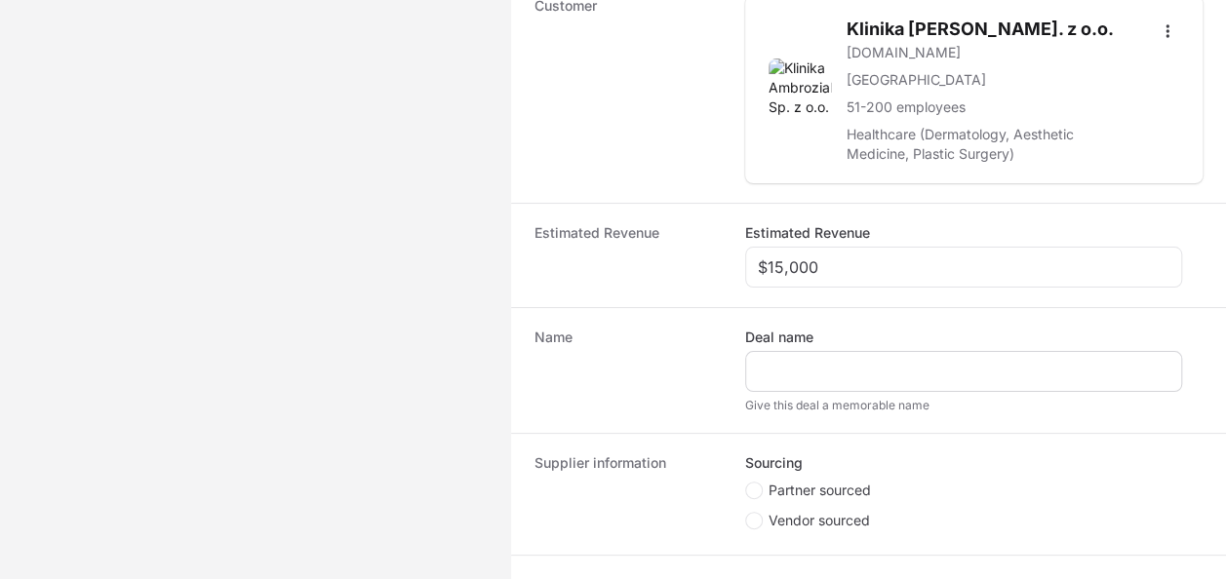
click at [816, 354] on div "Deal name" at bounding box center [963, 360] width 437 height 64
click at [819, 354] on div "Create activity form" at bounding box center [963, 371] width 437 height 41
click at [882, 382] on div "Create activity form" at bounding box center [963, 371] width 437 height 41
click at [932, 384] on div "Create activity form" at bounding box center [963, 371] width 437 height 41
click at [932, 380] on div "Create activity form" at bounding box center [963, 371] width 437 height 41
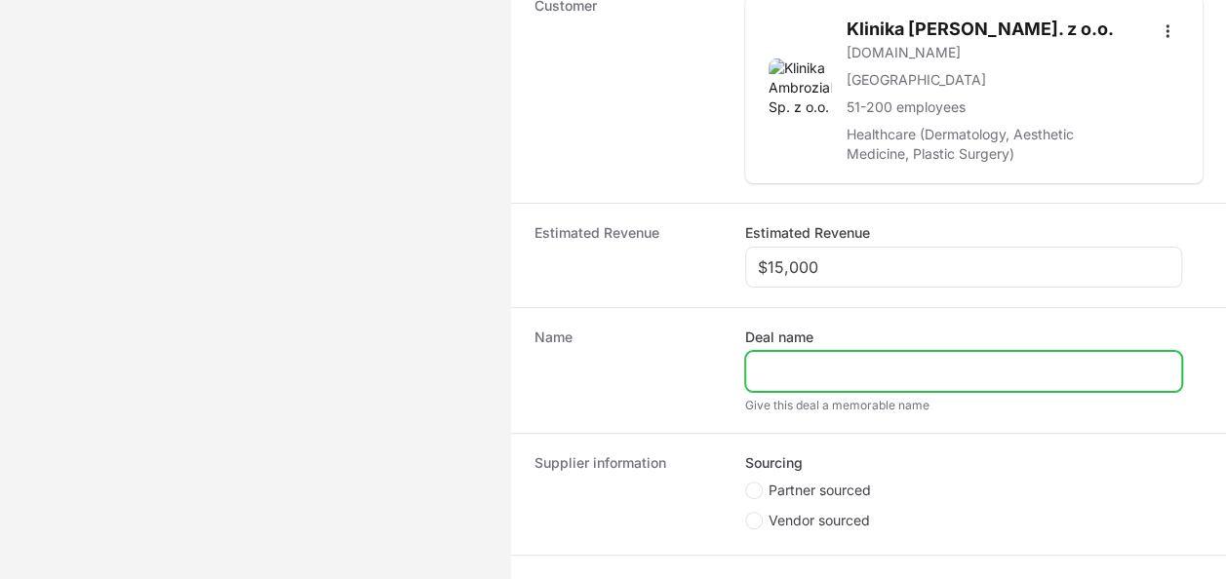
drag, startPoint x: 937, startPoint y: 375, endPoint x: 948, endPoint y: 374, distance: 11.7
click at [937, 375] on input "Deal name" at bounding box center [964, 371] width 412 height 23
type input "KLINIKA [PERSON_NAME]"
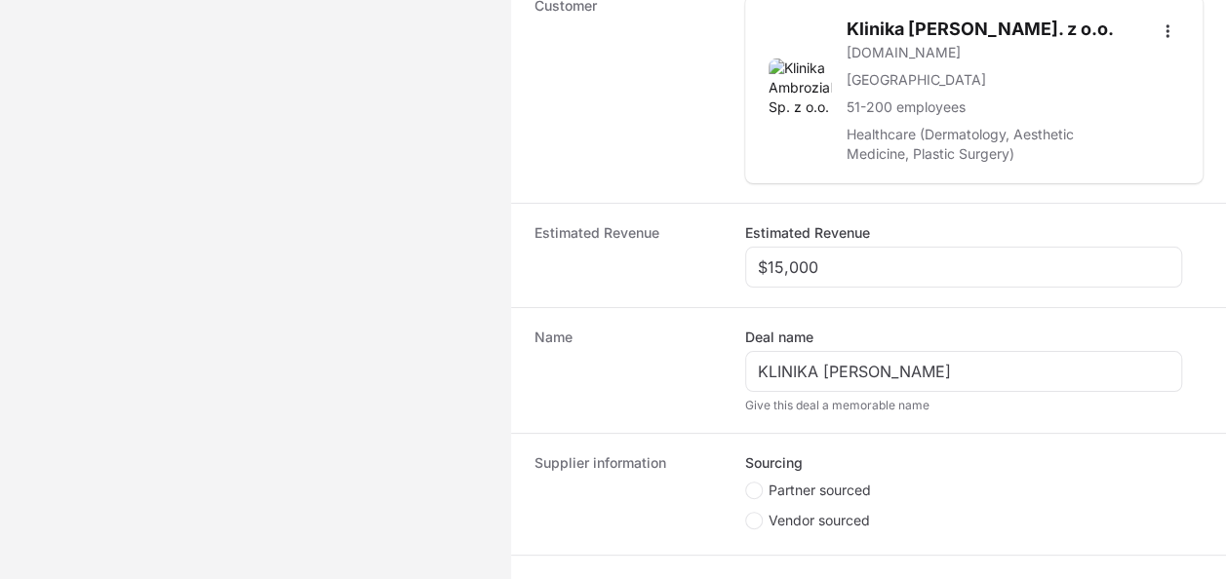
click at [847, 481] on span "Partner sourced" at bounding box center [820, 491] width 102 height 20
click at [747, 482] on input "Partner sourced" at bounding box center [746, 483] width 2 height 2
radio input "true"
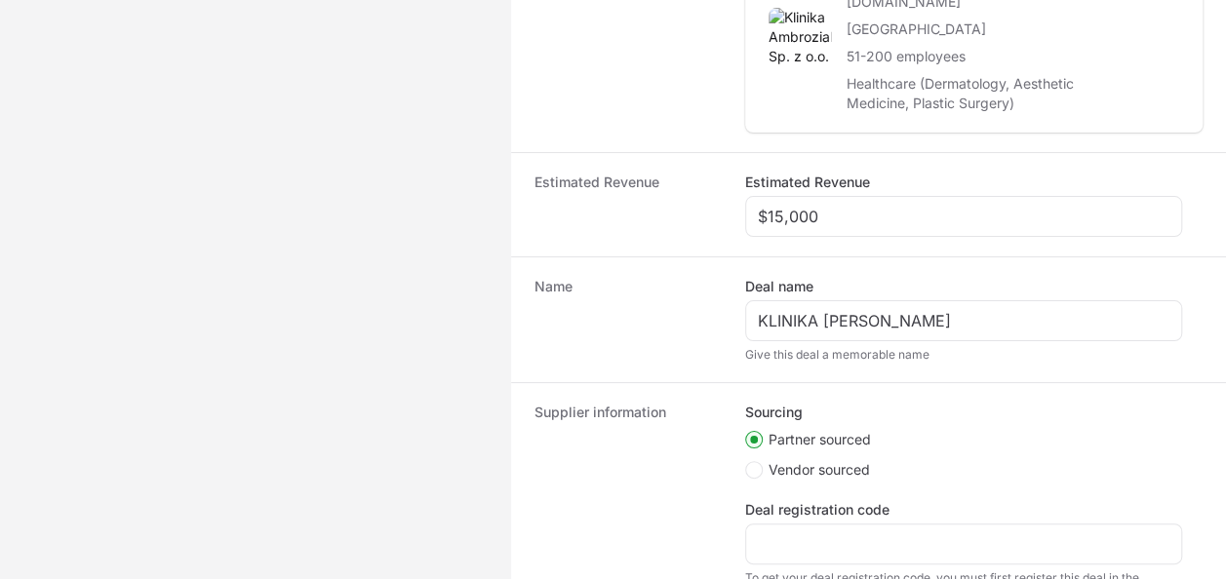
scroll to position [683, 0]
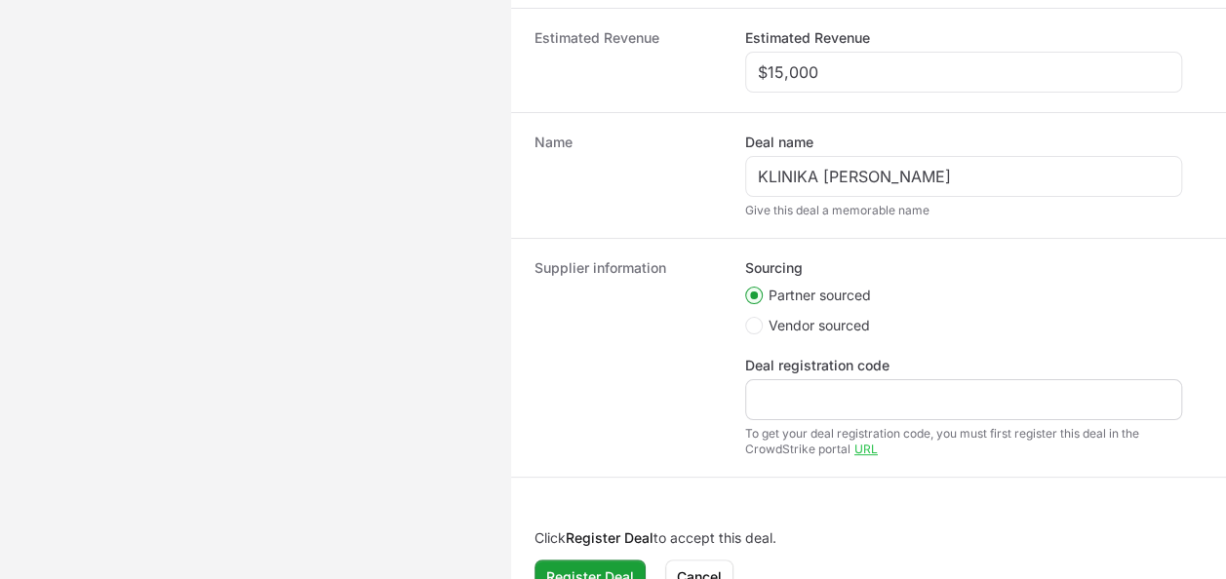
click at [790, 406] on div "Create activity form" at bounding box center [963, 399] width 437 height 41
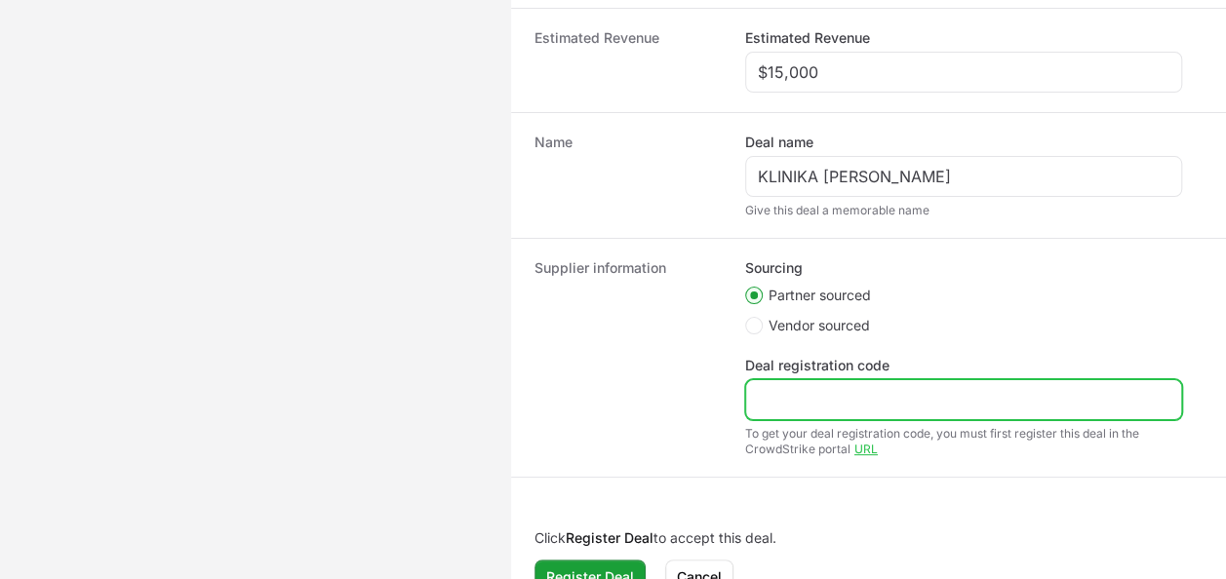
click at [801, 400] on input "Deal registration code" at bounding box center [964, 399] width 412 height 23
paste input "DR-3ba50199"
type input "DR-3ba50199"
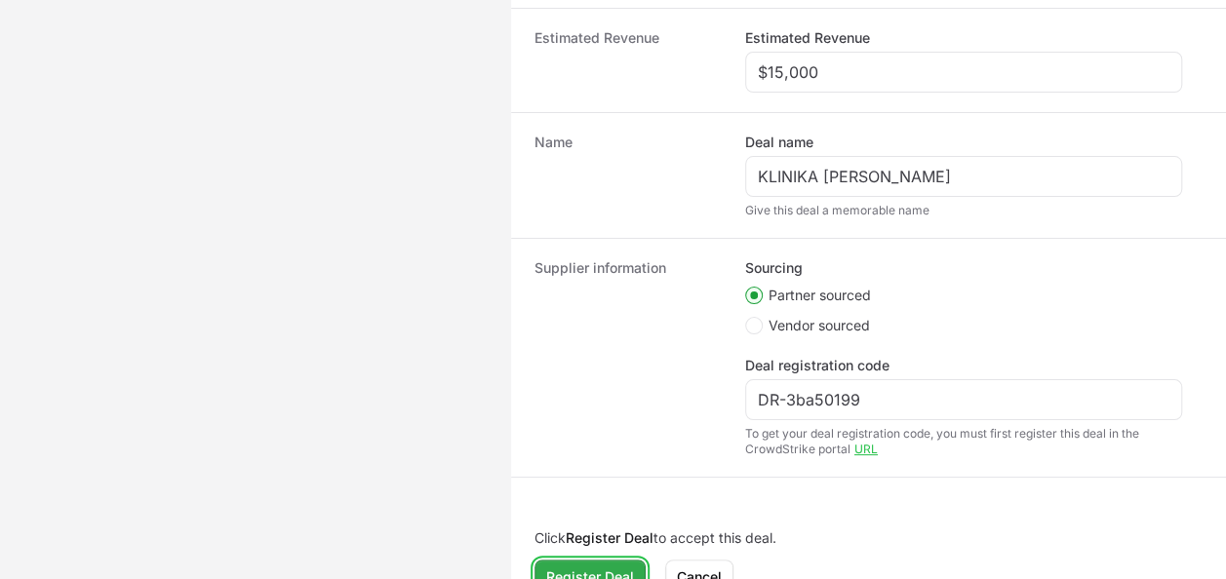
click at [620, 572] on span "Register Deal" at bounding box center [590, 577] width 88 height 23
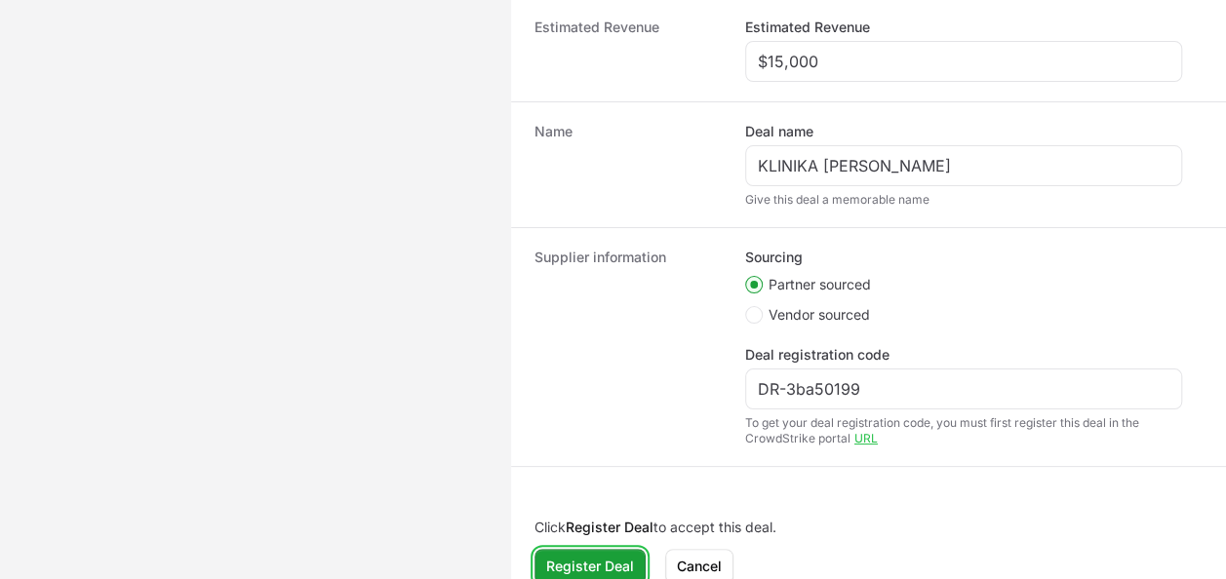
scroll to position [734, 0]
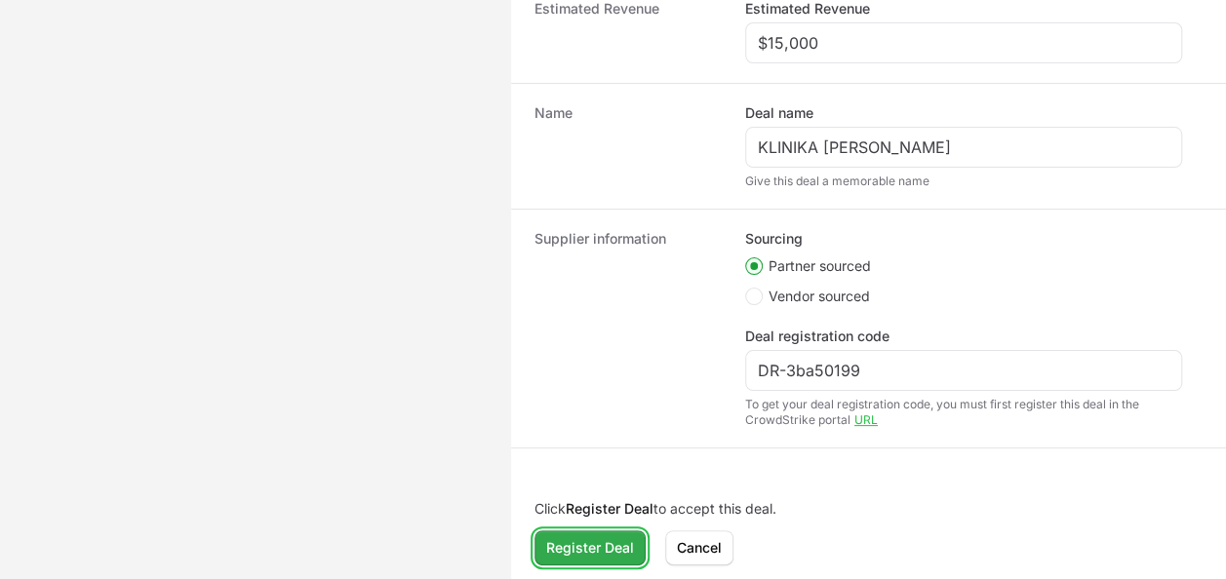
click at [619, 531] on button "Register Deal" at bounding box center [590, 548] width 111 height 35
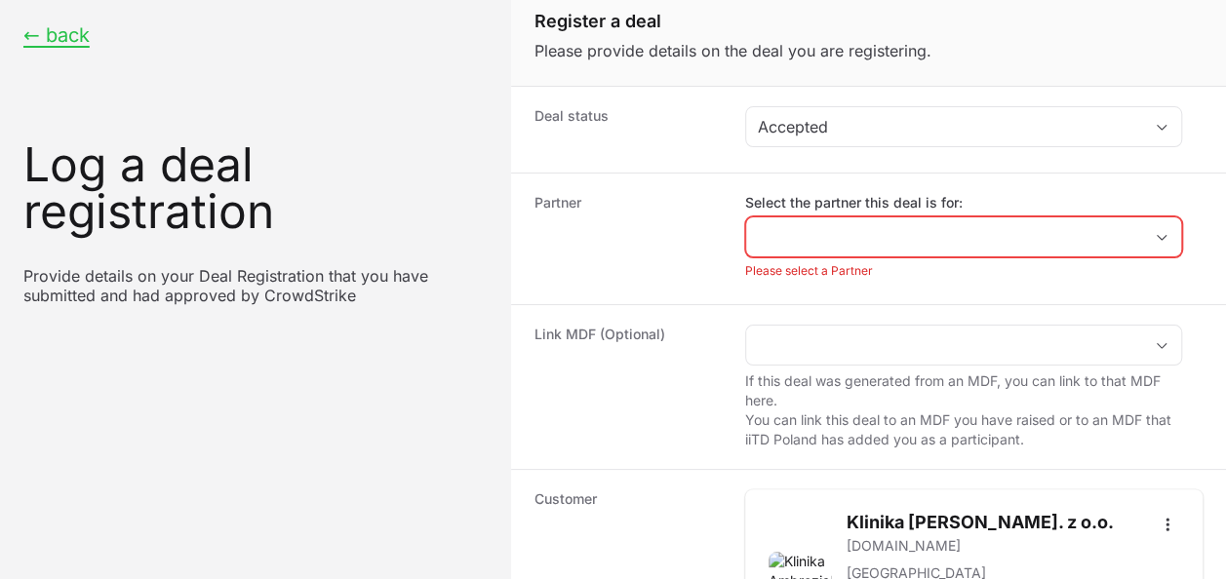
scroll to position [0, 0]
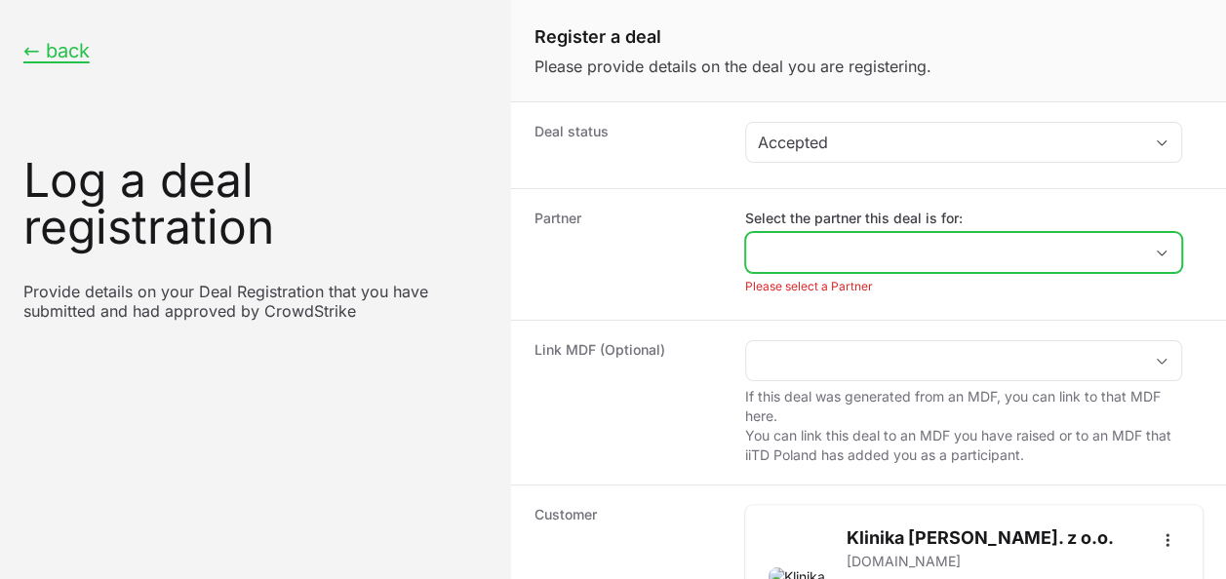
click at [878, 242] on input "Select the partner this deal is for:" at bounding box center [944, 252] width 396 height 39
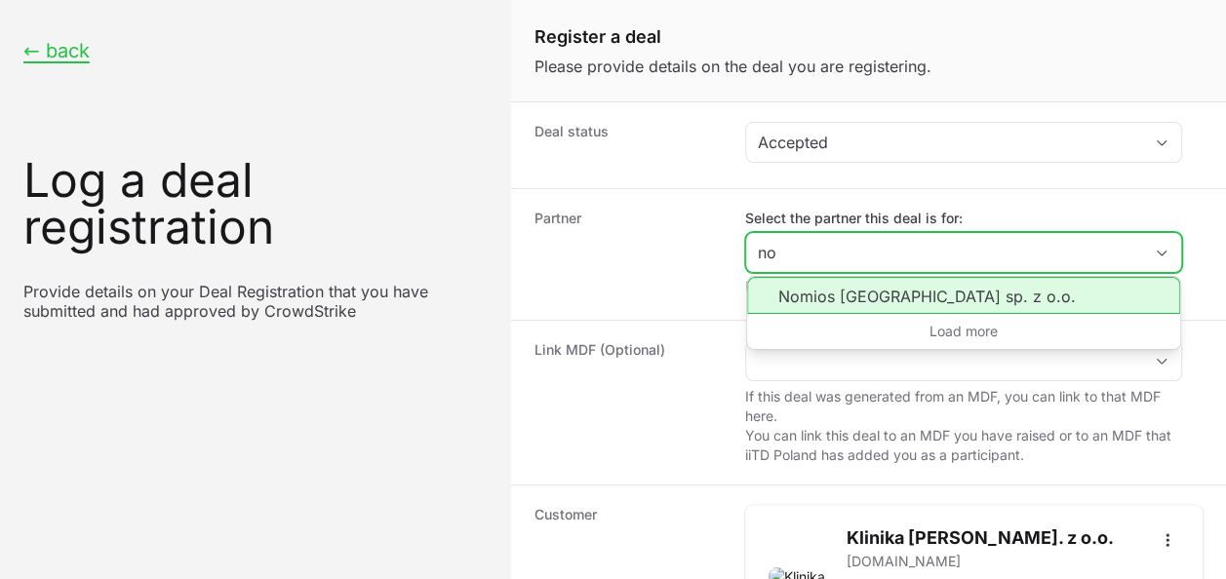
click at [942, 303] on li "Nomios [GEOGRAPHIC_DATA] sp. z o.o." at bounding box center [963, 295] width 433 height 37
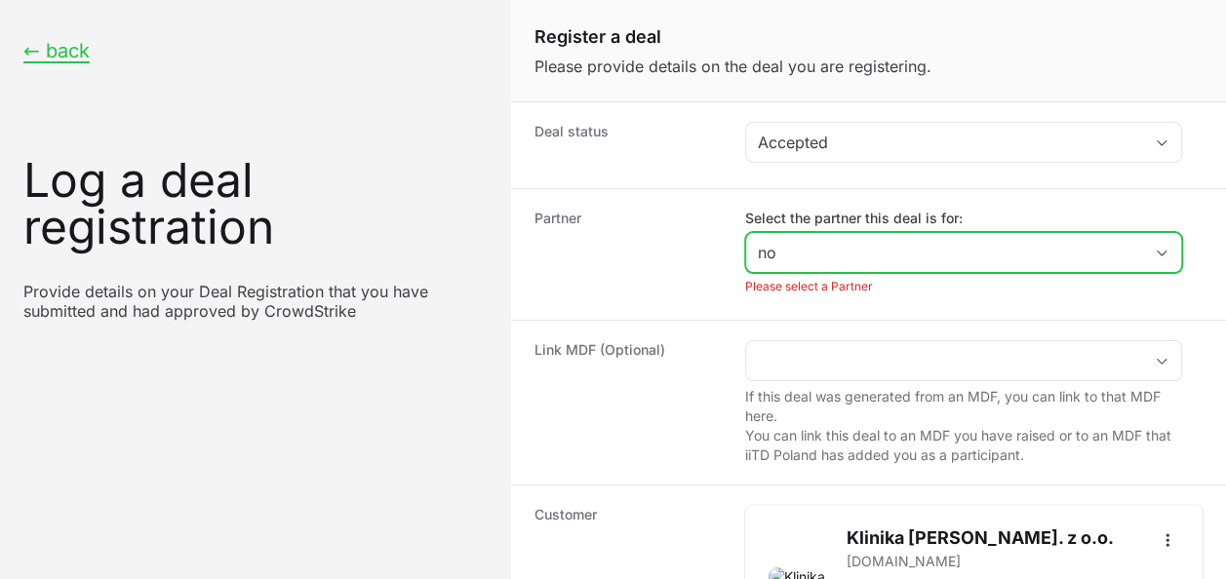
type input "Nomios [GEOGRAPHIC_DATA] sp. z o.o."
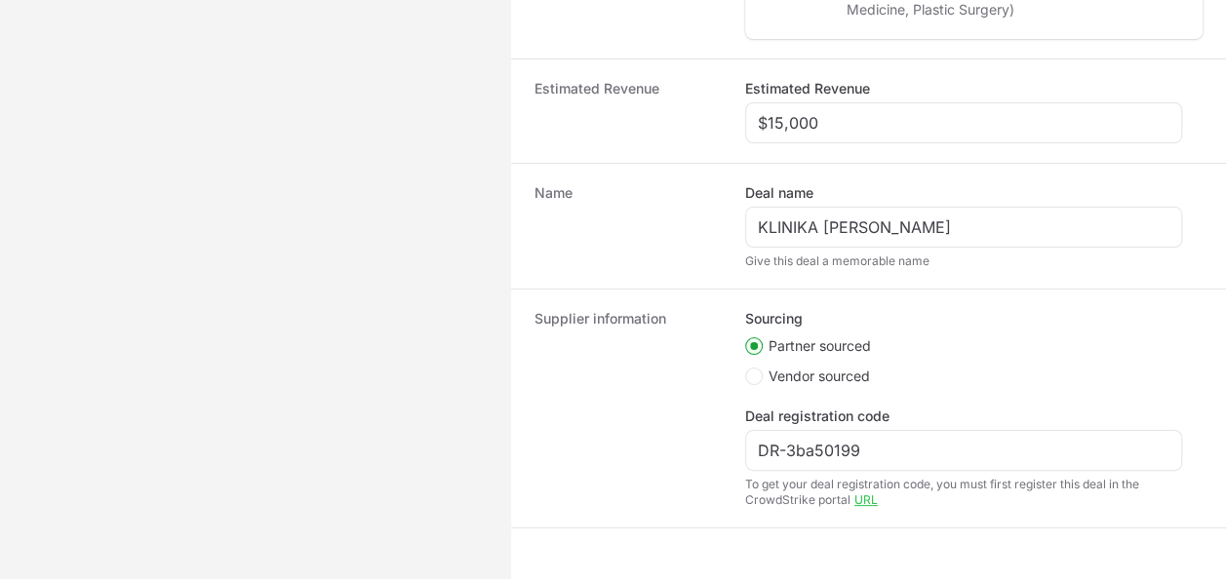
scroll to position [712, 0]
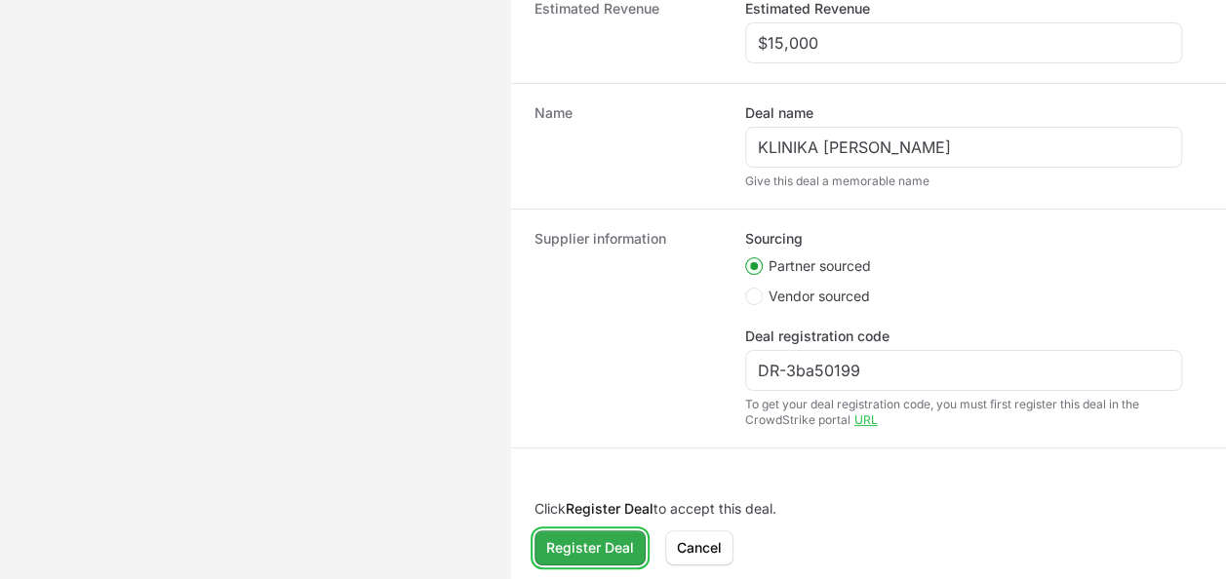
click at [616, 531] on button "Register Deal" at bounding box center [590, 548] width 111 height 35
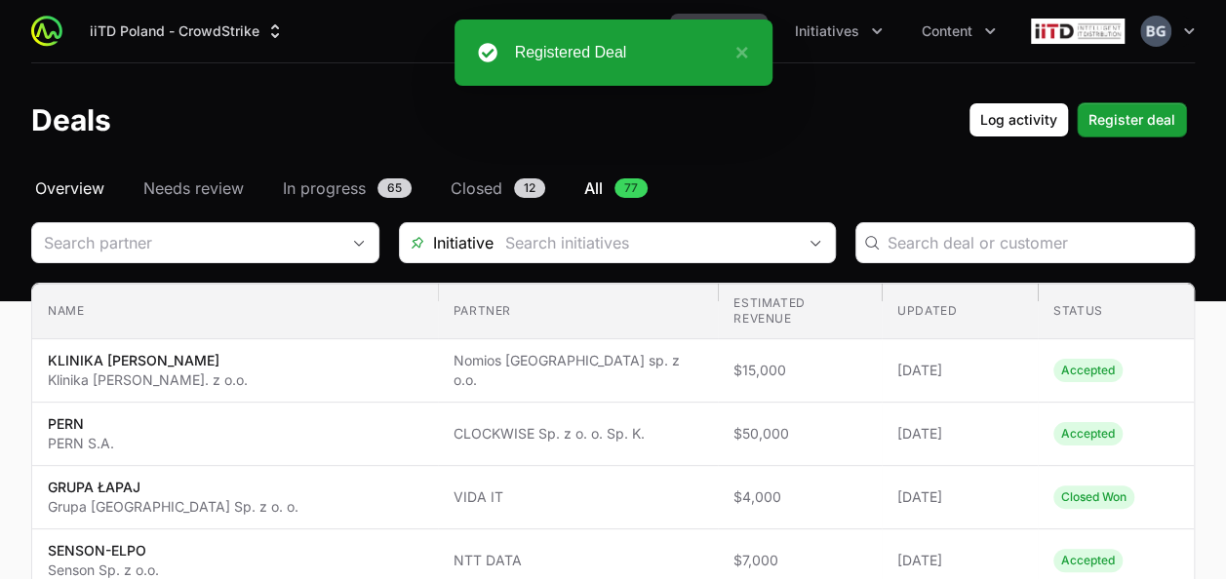
click at [69, 193] on span "Overview" at bounding box center [69, 188] width 69 height 23
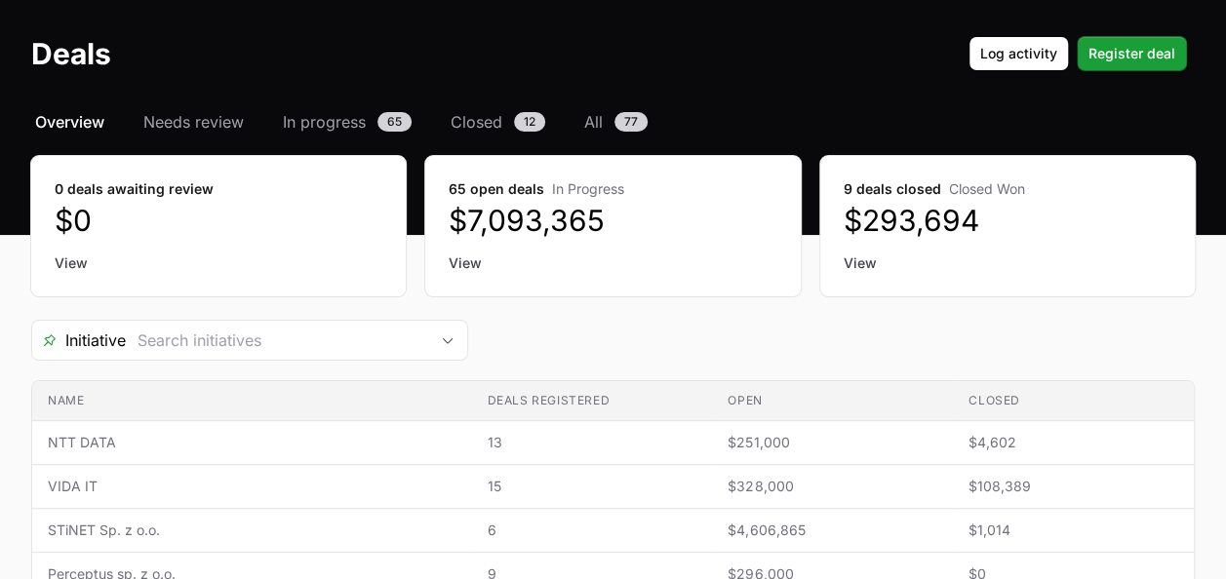
scroll to position [98, 0]
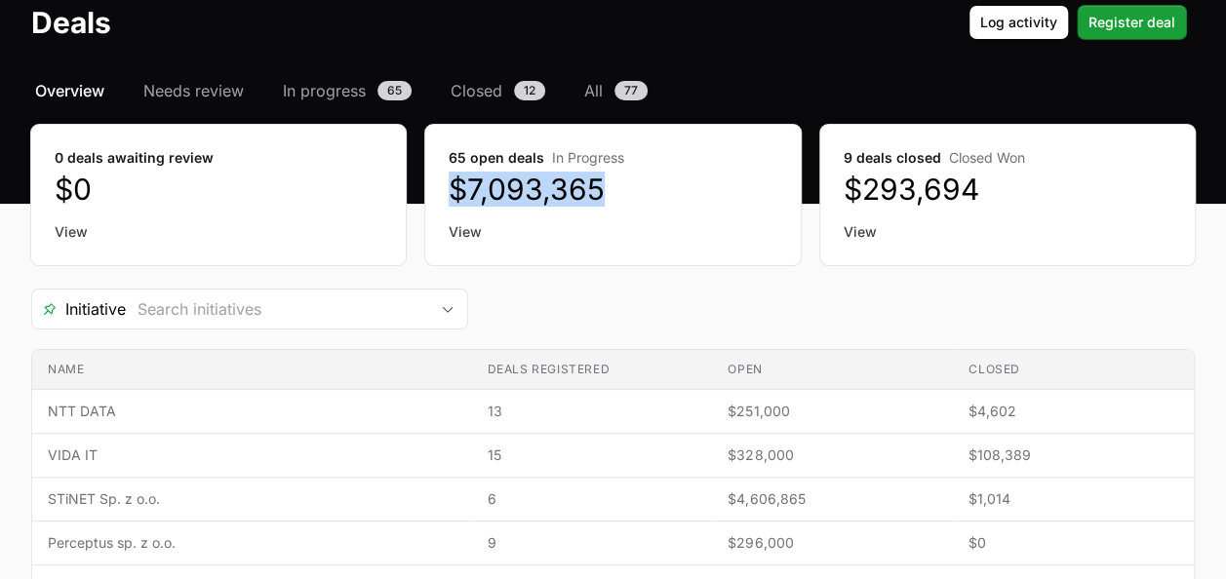
drag, startPoint x: 448, startPoint y: 190, endPoint x: 605, endPoint y: 201, distance: 157.4
click at [605, 201] on div "65 open deals In Progress $7,093,365 View" at bounding box center [612, 195] width 375 height 140
drag, startPoint x: 605, startPoint y: 201, endPoint x: 463, endPoint y: 172, distance: 144.5
click at [463, 172] on dd "$7,093,365" at bounding box center [613, 189] width 328 height 35
click at [465, 168] on div "65 open deals In Progress $7,093,365 View" at bounding box center [612, 195] width 375 height 140
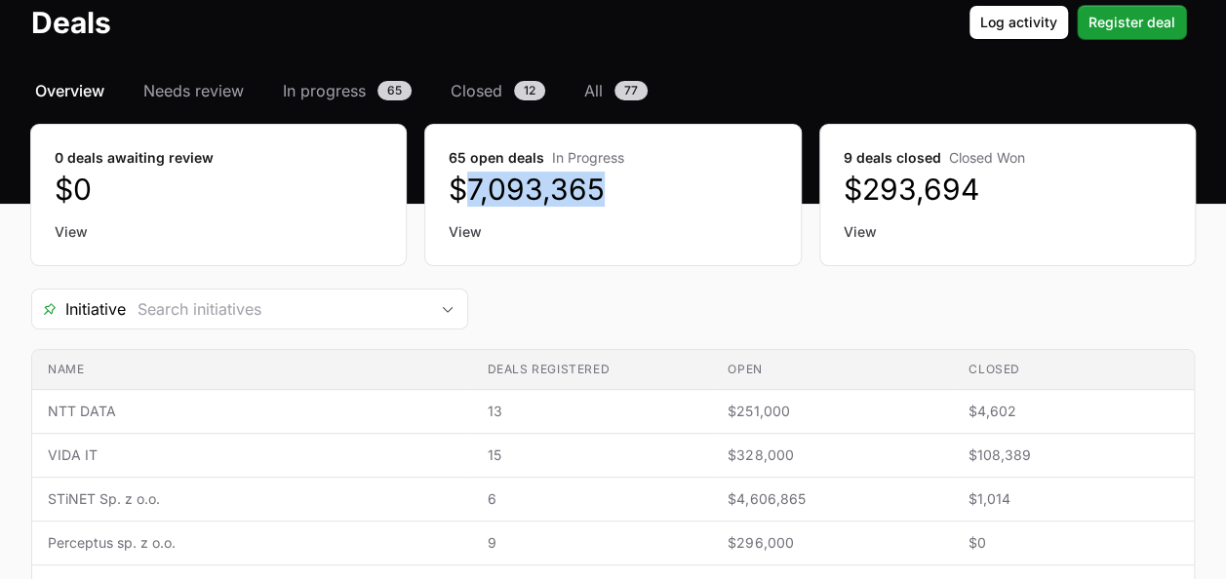
drag, startPoint x: 461, startPoint y: 179, endPoint x: 622, endPoint y: 201, distance: 162.5
click at [622, 201] on dd "$7,093,365" at bounding box center [613, 189] width 328 height 35
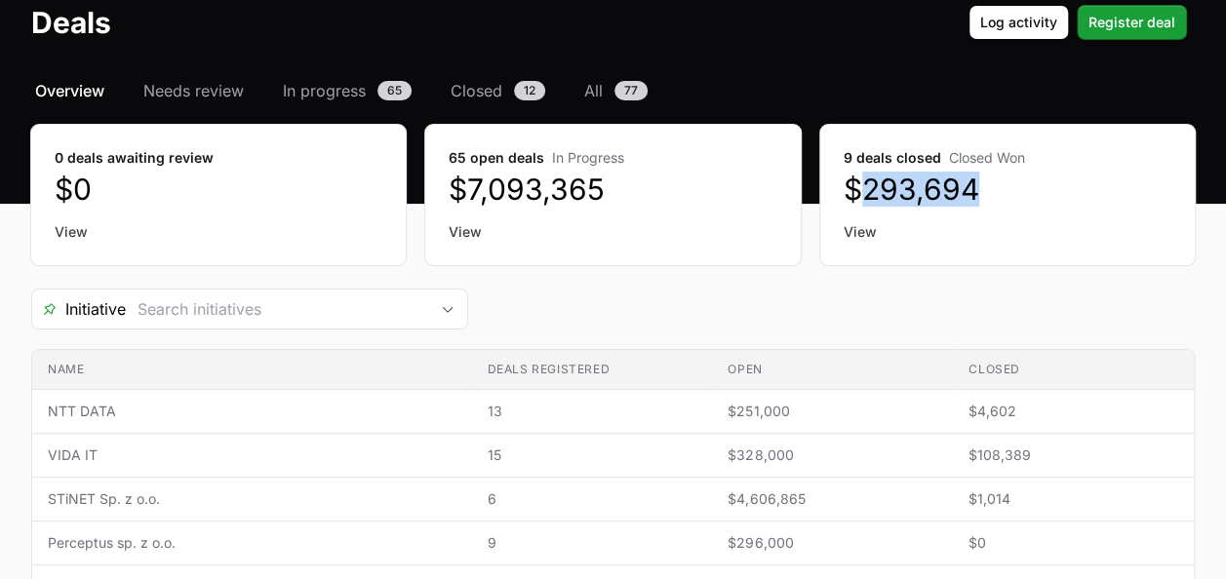
drag, startPoint x: 1010, startPoint y: 189, endPoint x: 864, endPoint y: 210, distance: 146.8
click at [864, 210] on div "9 deals closed Closed Won $293,694 View" at bounding box center [1007, 195] width 375 height 140
drag, startPoint x: 864, startPoint y: 210, endPoint x: 888, endPoint y: 264, distance: 59.4
click at [888, 264] on div "9 deals closed Closed Won $293,694 View" at bounding box center [1007, 195] width 375 height 140
drag, startPoint x: 866, startPoint y: 196, endPoint x: 1052, endPoint y: 231, distance: 188.7
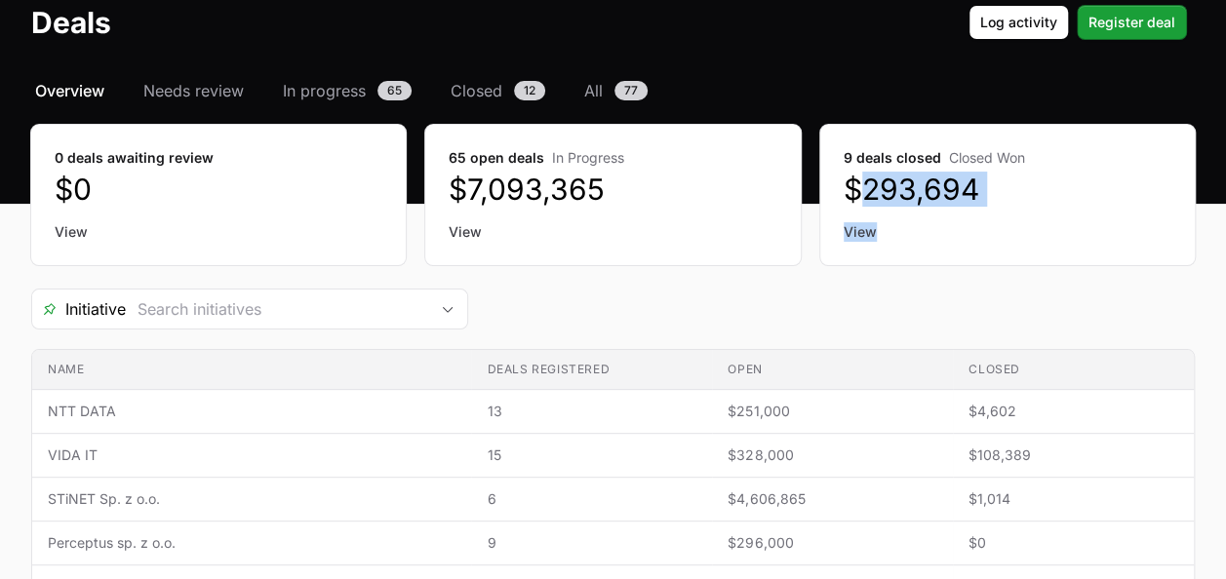
click at [1052, 231] on div "9 deals closed Closed Won $293,694 View" at bounding box center [1007, 195] width 375 height 140
drag, startPoint x: 1052, startPoint y: 231, endPoint x: 950, endPoint y: 257, distance: 104.6
click at [950, 256] on div "9 deals closed Closed Won $293,694 View" at bounding box center [1007, 195] width 375 height 140
click at [949, 259] on div "9 deals closed Closed Won $293,694 View" at bounding box center [1007, 195] width 375 height 140
click at [837, 318] on div "Initiative" at bounding box center [613, 309] width 1164 height 41
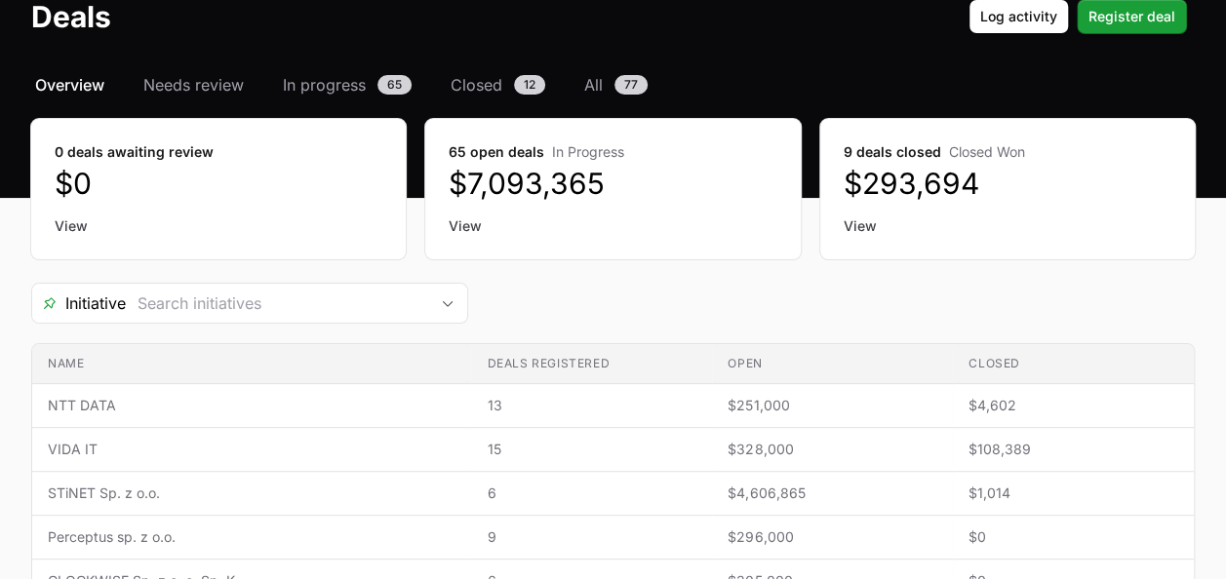
scroll to position [0, 0]
